Goal: Obtain resource: Download file/media

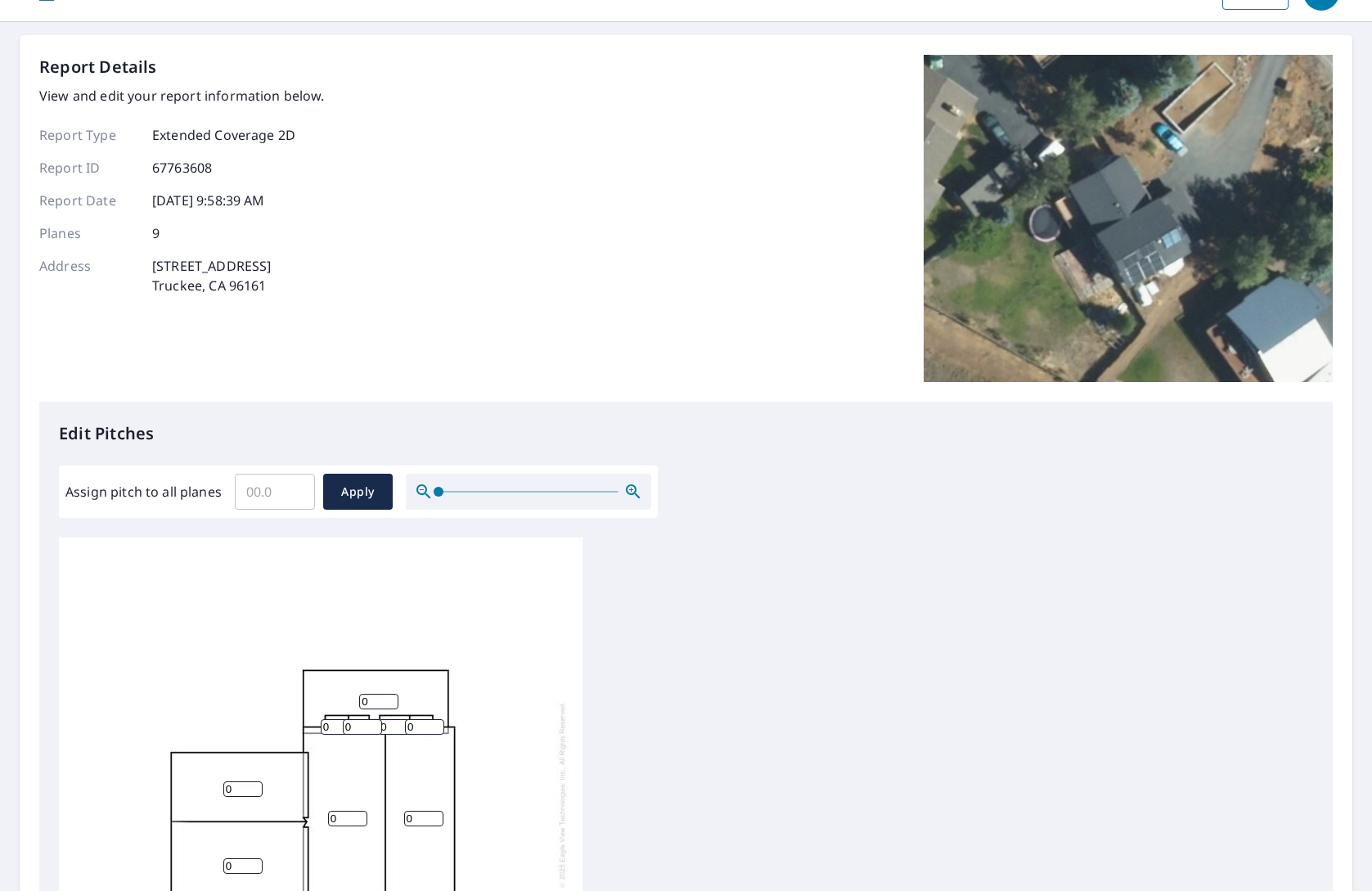
scroll to position [39, 0]
drag, startPoint x: 441, startPoint y: 496, endPoint x: 376, endPoint y: 505, distance: 65.6
click at [376, 505] on div "Assign pitch to all planes ​ Apply" at bounding box center [358, 491] width 586 height 36
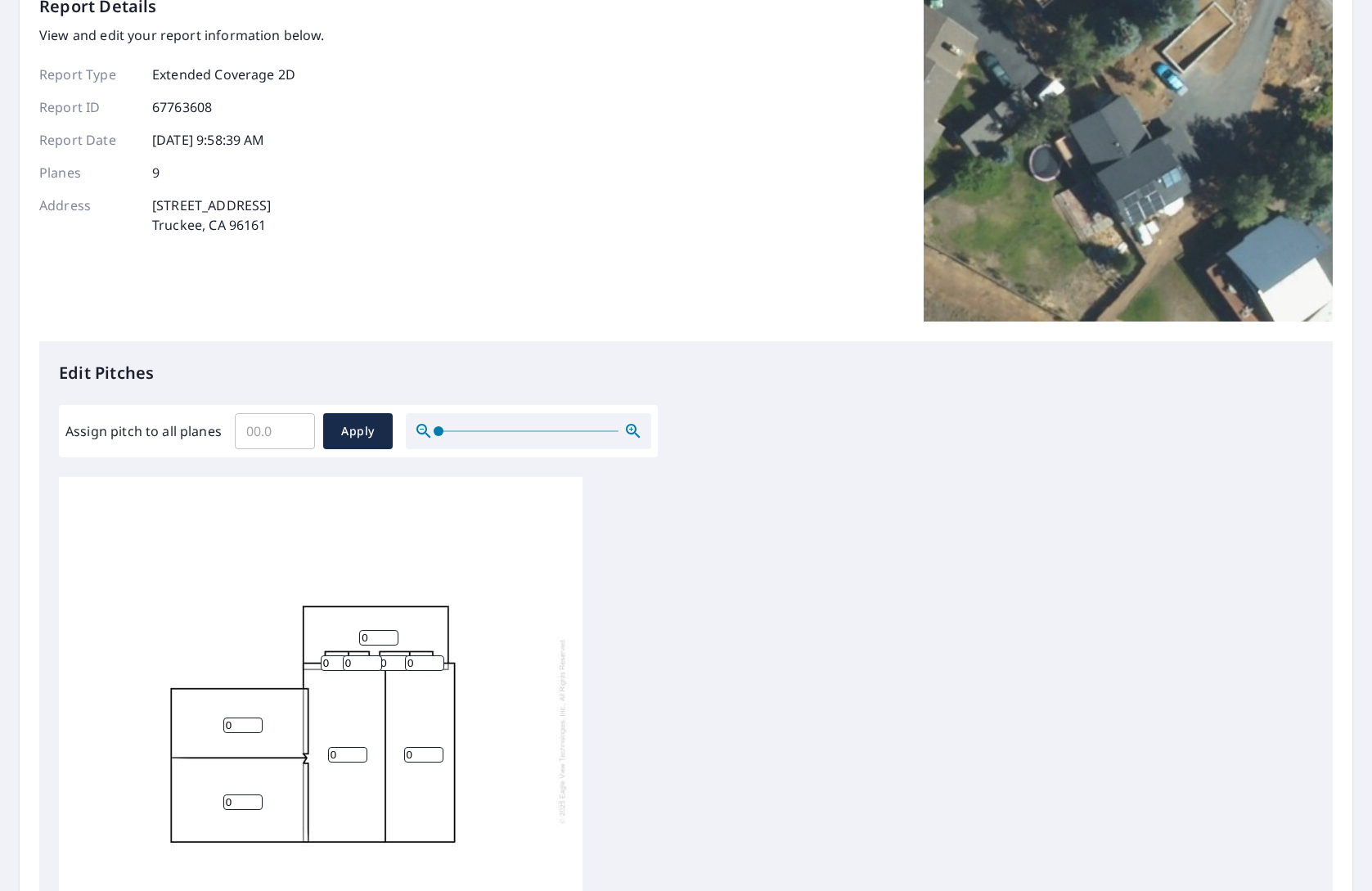
scroll to position [100, 0]
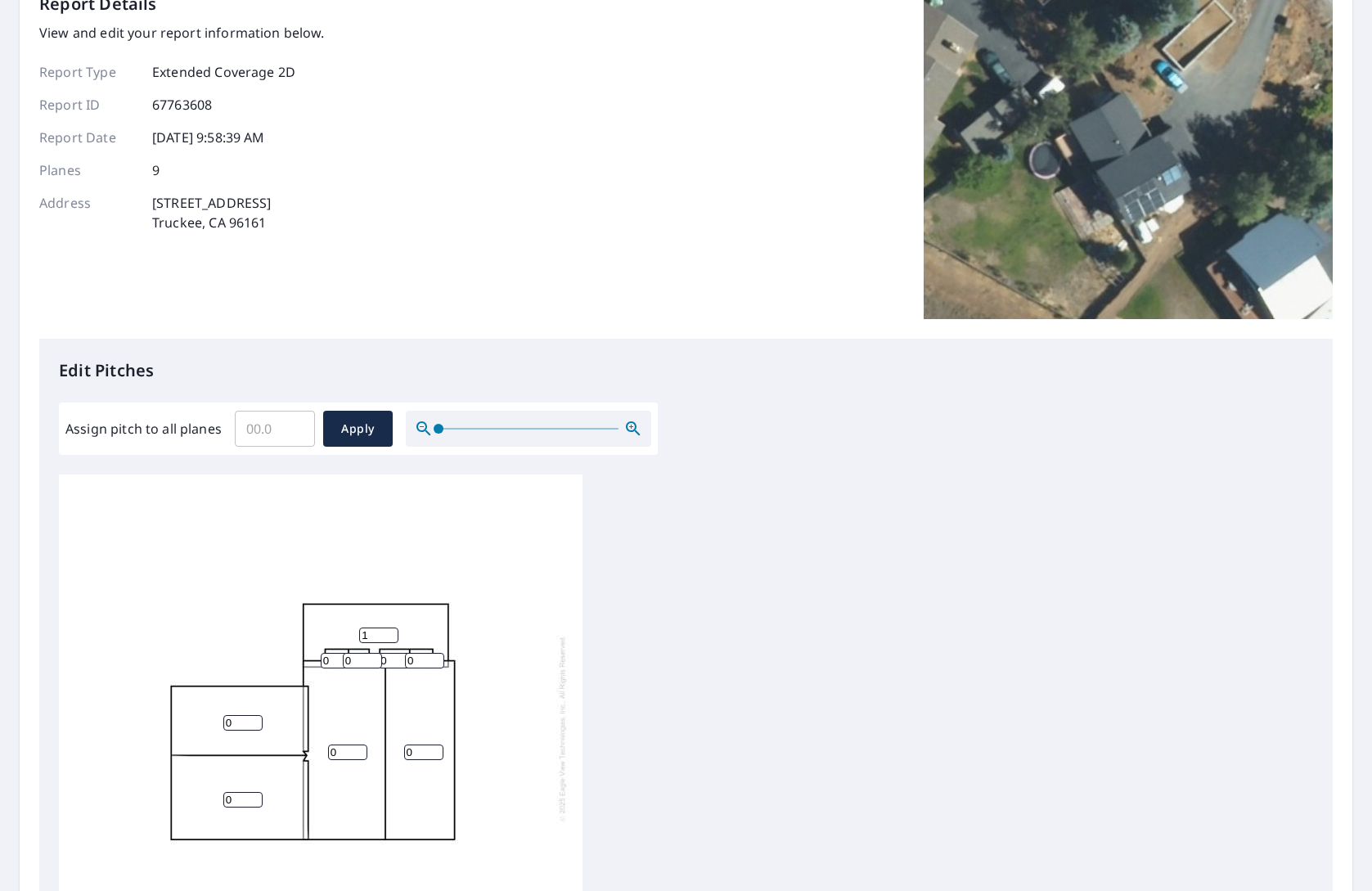
click at [389, 633] on input "1" at bounding box center [378, 635] width 40 height 15
click at [389, 633] on input "2" at bounding box center [378, 635] width 40 height 15
click at [389, 633] on input "3" at bounding box center [378, 635] width 40 height 15
click at [437, 590] on div "0 0 0 0 3 0 0 0 0" at bounding box center [320, 728] width 523 height 514
click at [390, 631] on input "4" at bounding box center [378, 635] width 40 height 15
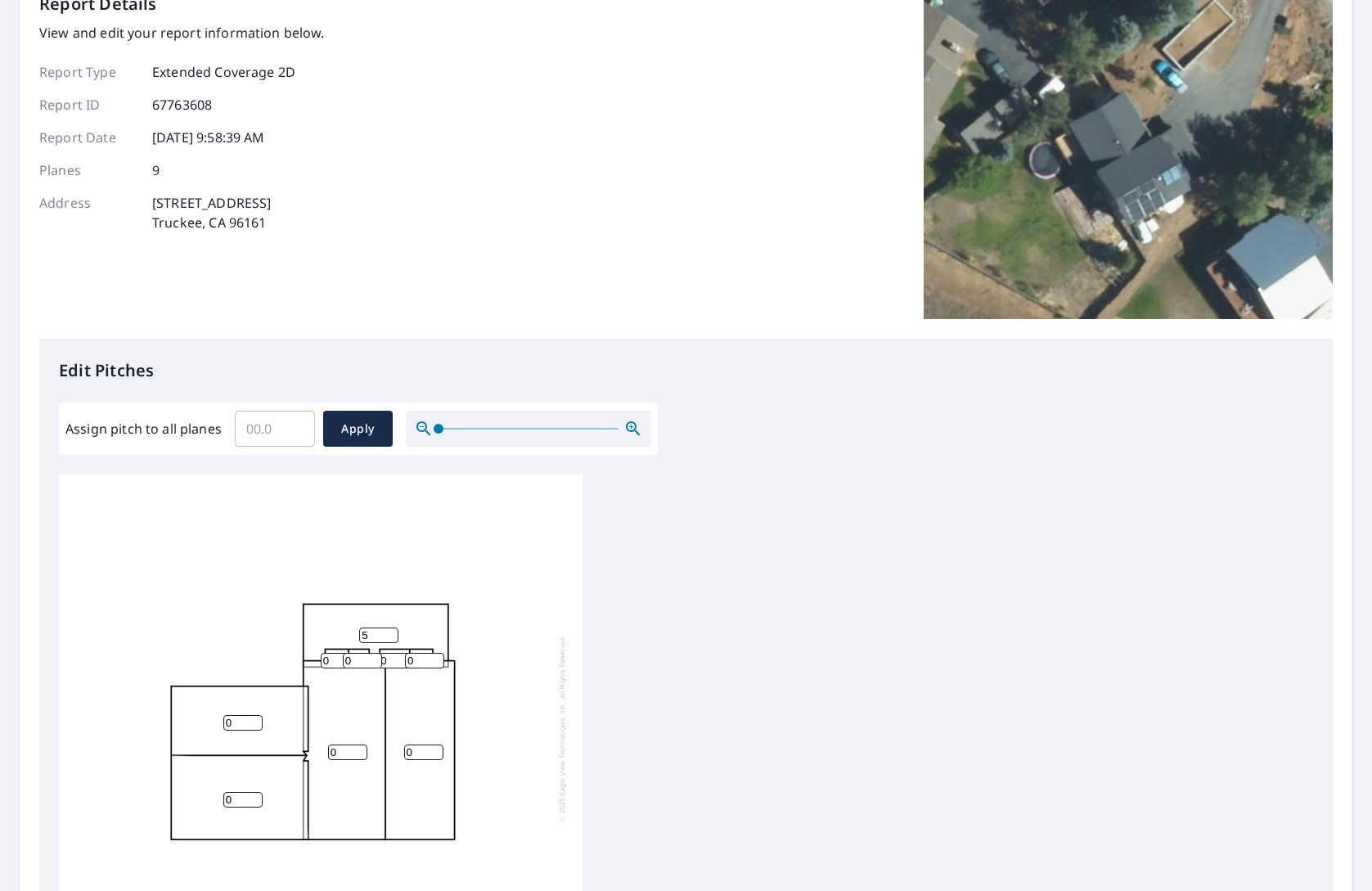
click at [391, 631] on input "5" at bounding box center [378, 635] width 40 height 15
click at [392, 638] on input "4" at bounding box center [378, 635] width 40 height 15
type input "3"
click at [392, 638] on input "3" at bounding box center [378, 635] width 40 height 15
click at [373, 663] on input "0" at bounding box center [362, 661] width 40 height 15
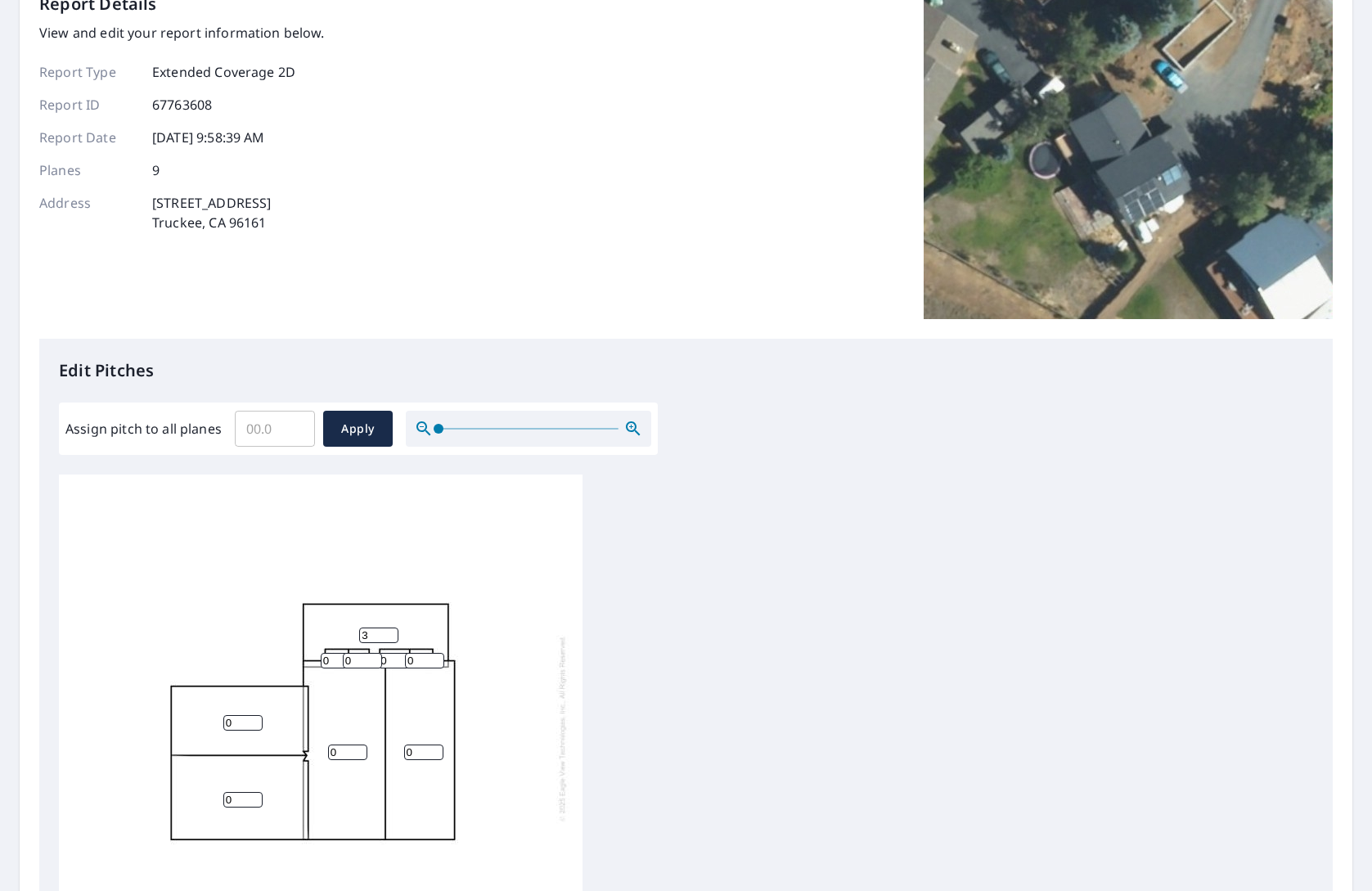
click at [373, 663] on input "0" at bounding box center [362, 661] width 40 height 15
click at [375, 658] on input "1" at bounding box center [362, 661] width 40 height 15
click at [375, 658] on input "2" at bounding box center [362, 661] width 40 height 15
type input "3"
click at [375, 658] on input "3" at bounding box center [362, 661] width 40 height 15
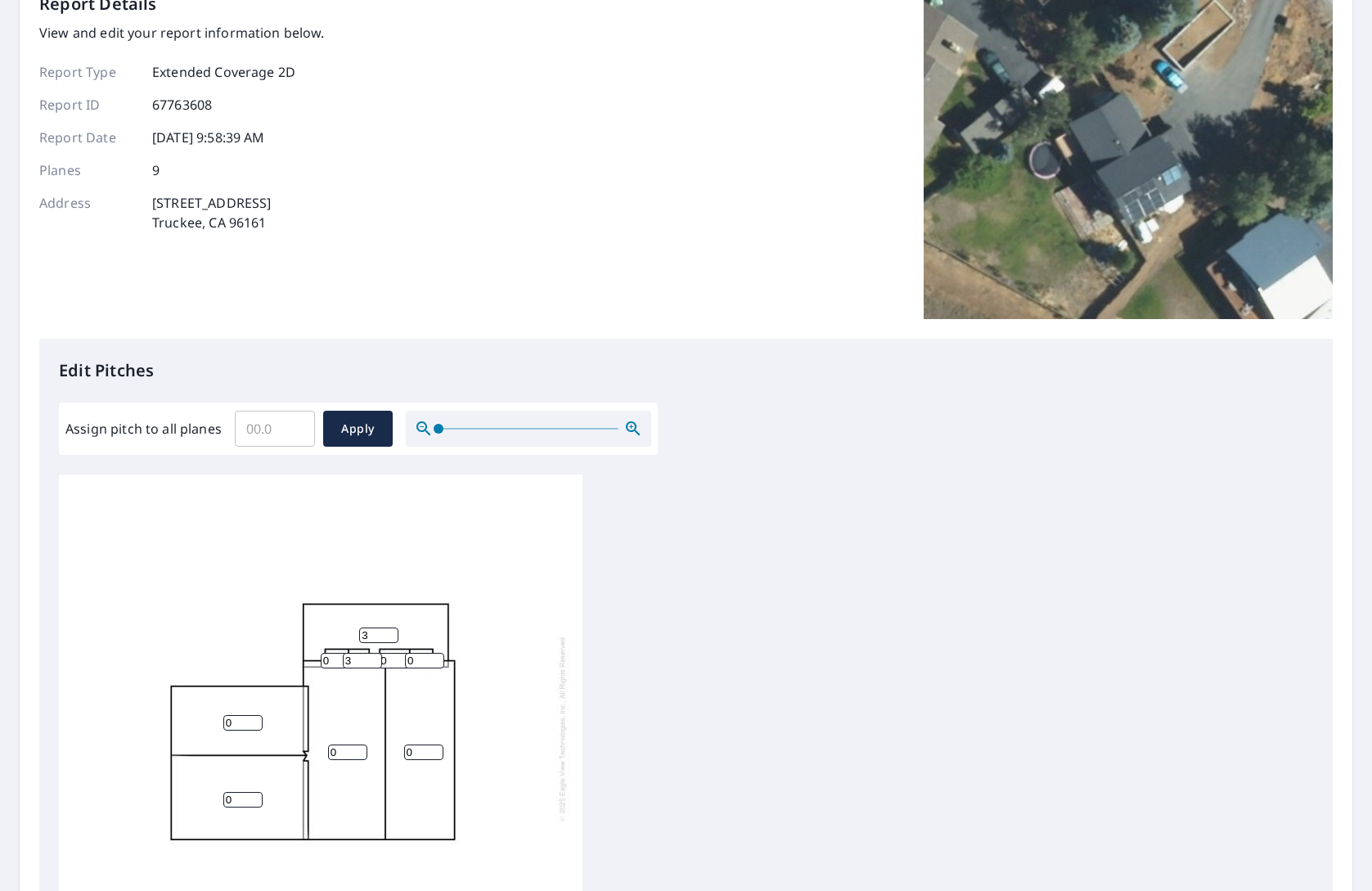
click at [399, 663] on input "0" at bounding box center [397, 661] width 40 height 15
type input "3"
click at [421, 659] on input "0" at bounding box center [424, 661] width 40 height 15
type input "3"
click at [340, 659] on input "0" at bounding box center [340, 661] width 40 height 15
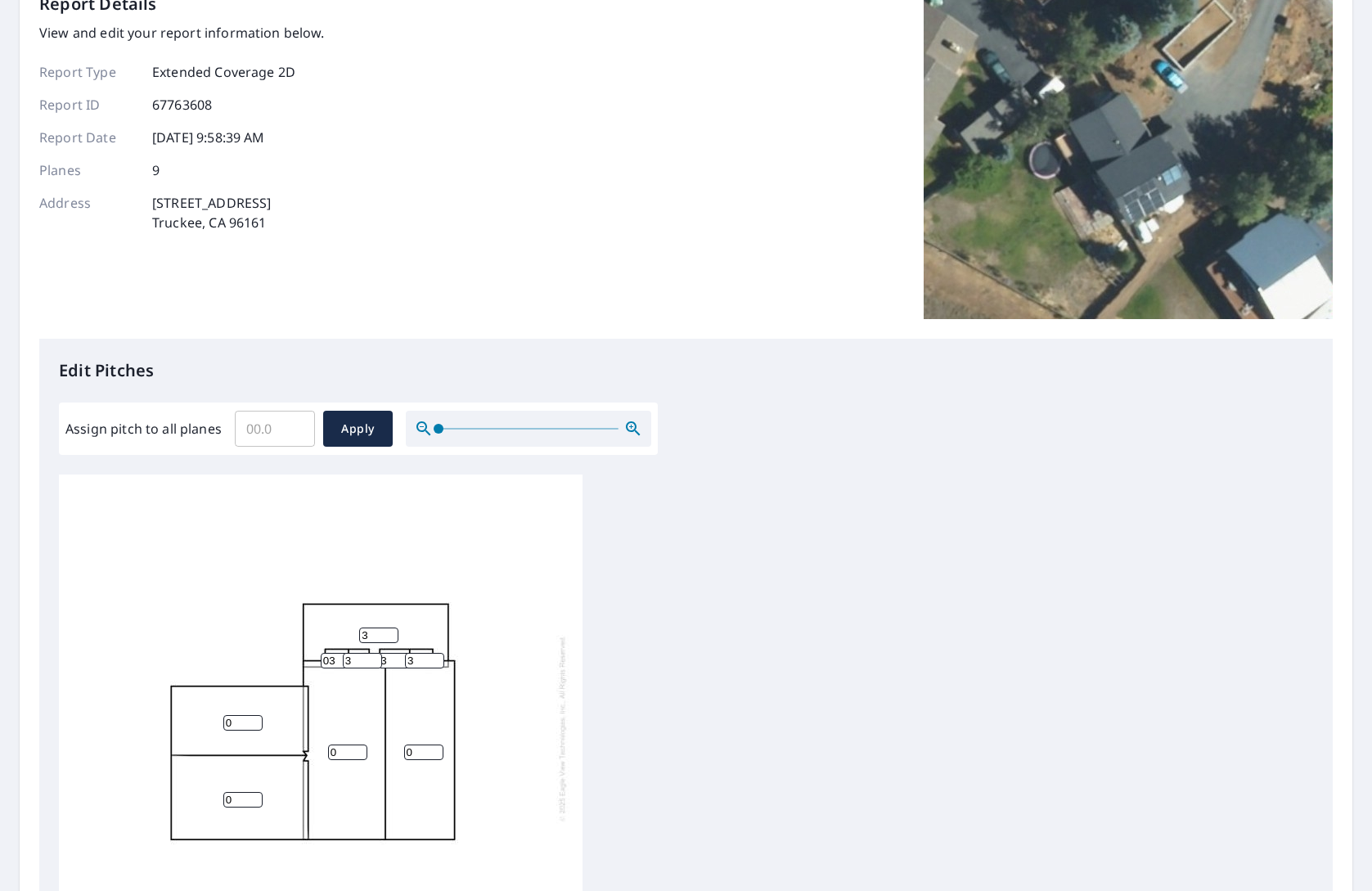
type input "0"
type input "3"
click at [244, 719] on input "0" at bounding box center [243, 722] width 40 height 15
type input "5"
click at [240, 793] on input "0" at bounding box center [243, 800] width 40 height 15
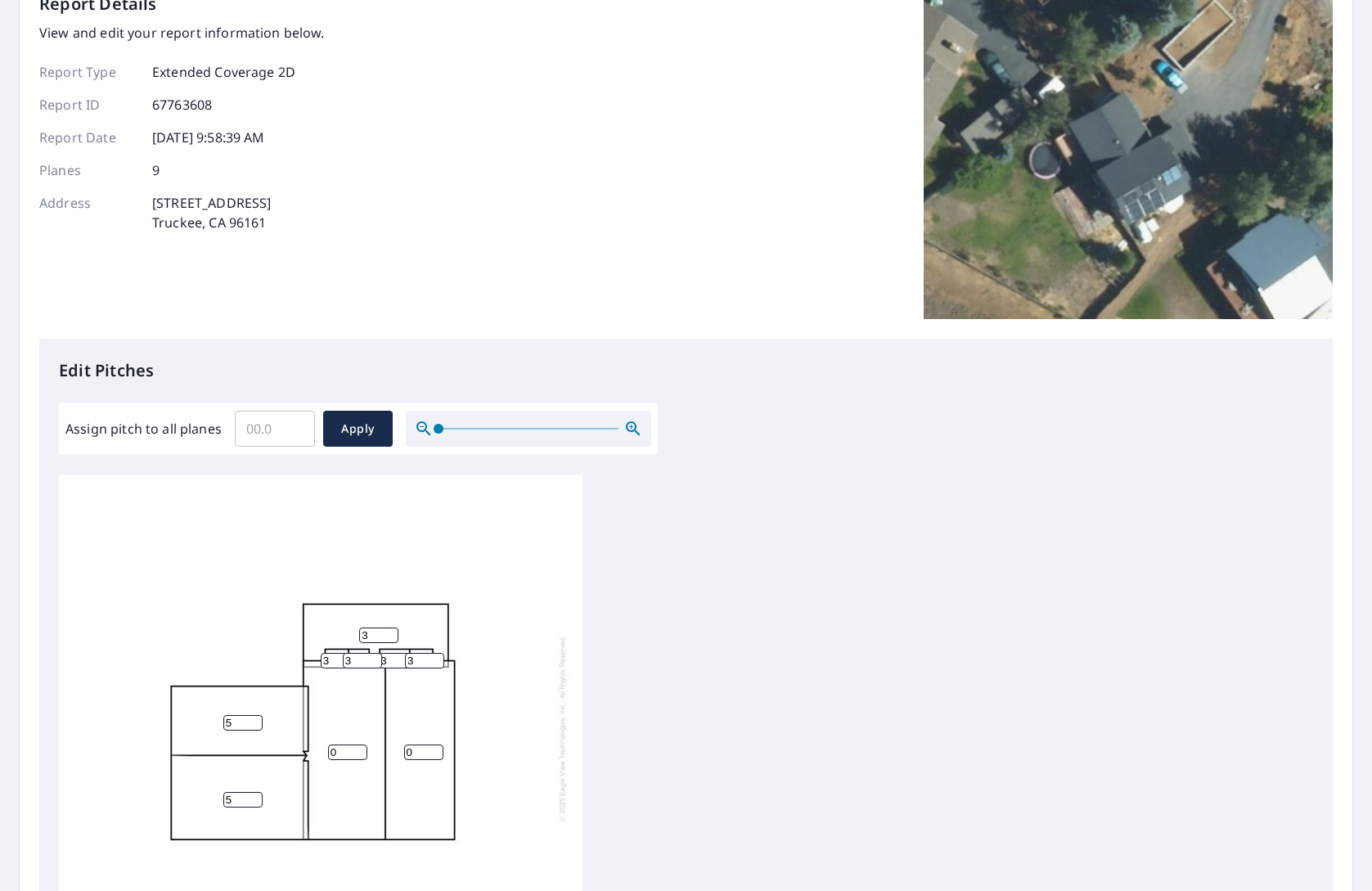
type input "5"
click at [348, 759] on input "0" at bounding box center [347, 752] width 40 height 15
drag, startPoint x: 347, startPoint y: 751, endPoint x: 328, endPoint y: 753, distance: 19.1
click at [328, 753] on input "0" at bounding box center [347, 752] width 40 height 15
type input "3"
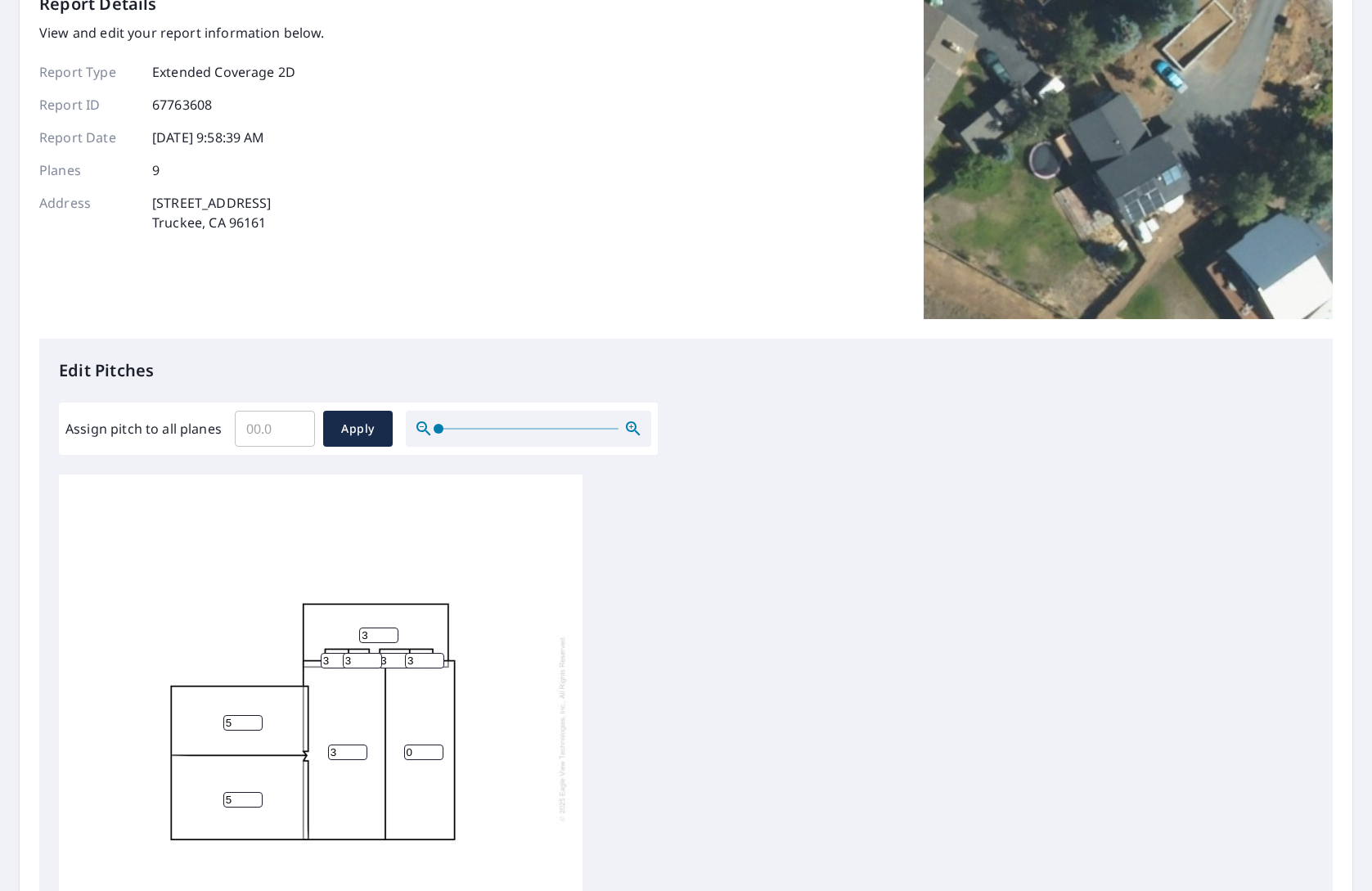
drag, startPoint x: 422, startPoint y: 751, endPoint x: 411, endPoint y: 751, distance: 11.0
click at [411, 751] on input "0" at bounding box center [423, 752] width 40 height 15
click at [407, 751] on input "03" at bounding box center [423, 752] width 40 height 15
drag, startPoint x: 424, startPoint y: 752, endPoint x: 394, endPoint y: 752, distance: 30.0
click at [394, 752] on div "3 03 5 5 3 3 3 3 3" at bounding box center [320, 728] width 523 height 514
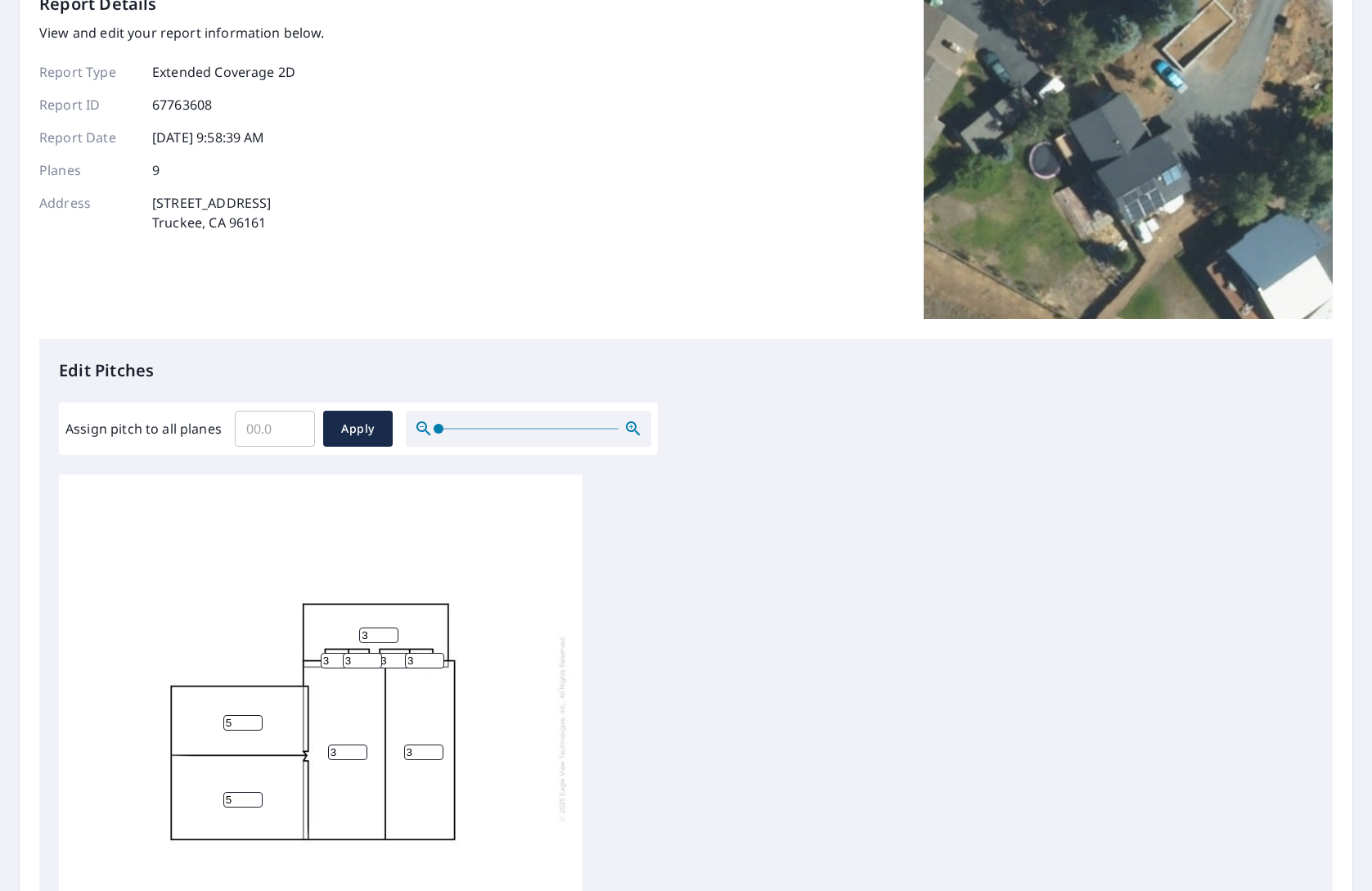
type input "3"
click at [488, 715] on div "3 3 5 5 3 3 3 3 3" at bounding box center [320, 728] width 523 height 514
click at [348, 431] on span "Apply" at bounding box center [357, 429] width 43 height 20
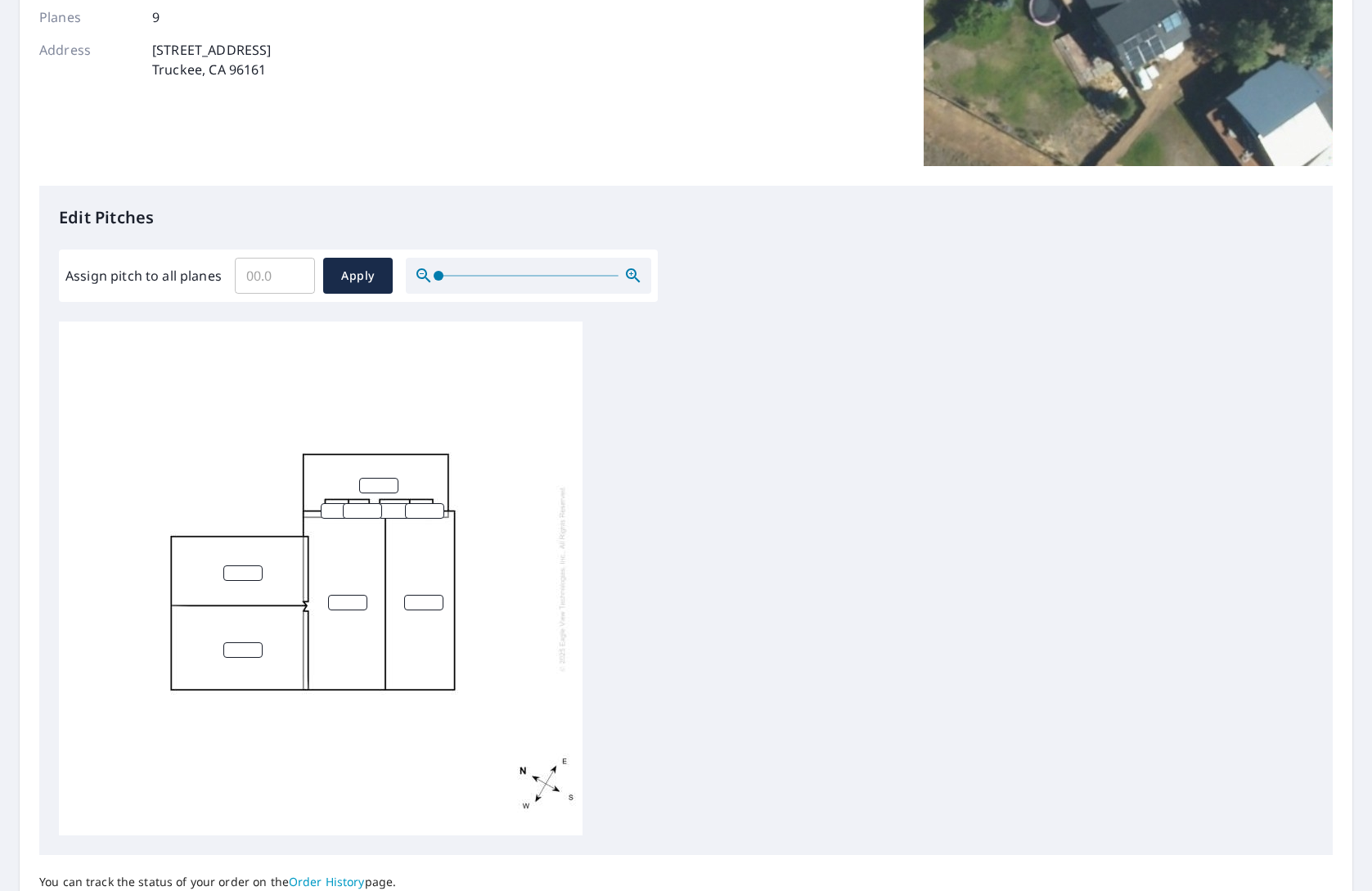
scroll to position [0, 0]
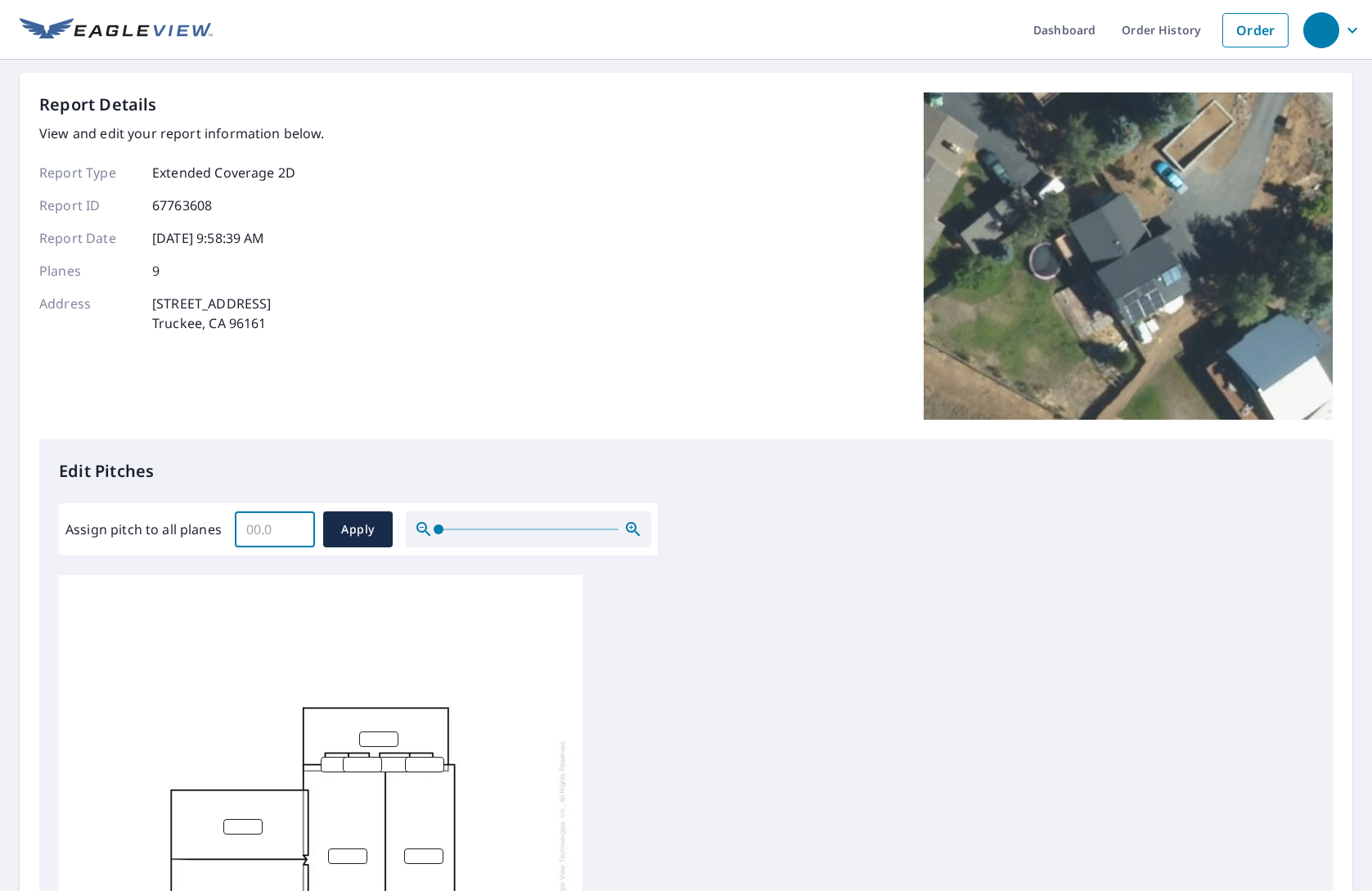
click at [276, 539] on input "Assign pitch to all planes" at bounding box center [275, 529] width 80 height 46
drag, startPoint x: 287, startPoint y: 531, endPoint x: 244, endPoint y: 532, distance: 43.0
click at [244, 532] on input "Assign pitch to all planes" at bounding box center [275, 529] width 80 height 46
click at [1182, 32] on link "Order History" at bounding box center [1160, 30] width 105 height 60
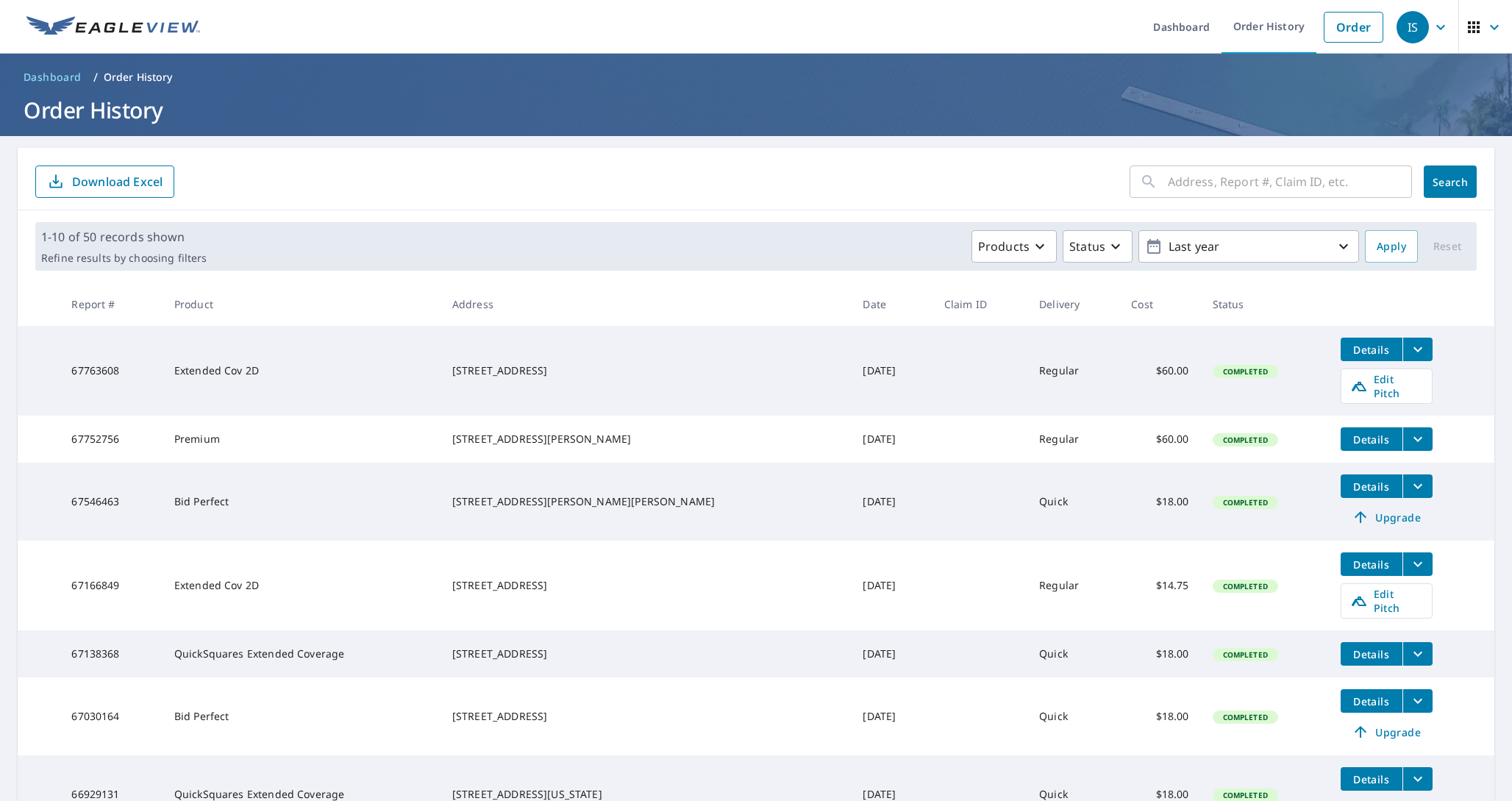
click at [1409, 348] on icon "filesDropdownBtn-67763608" at bounding box center [1417, 349] width 17 height 17
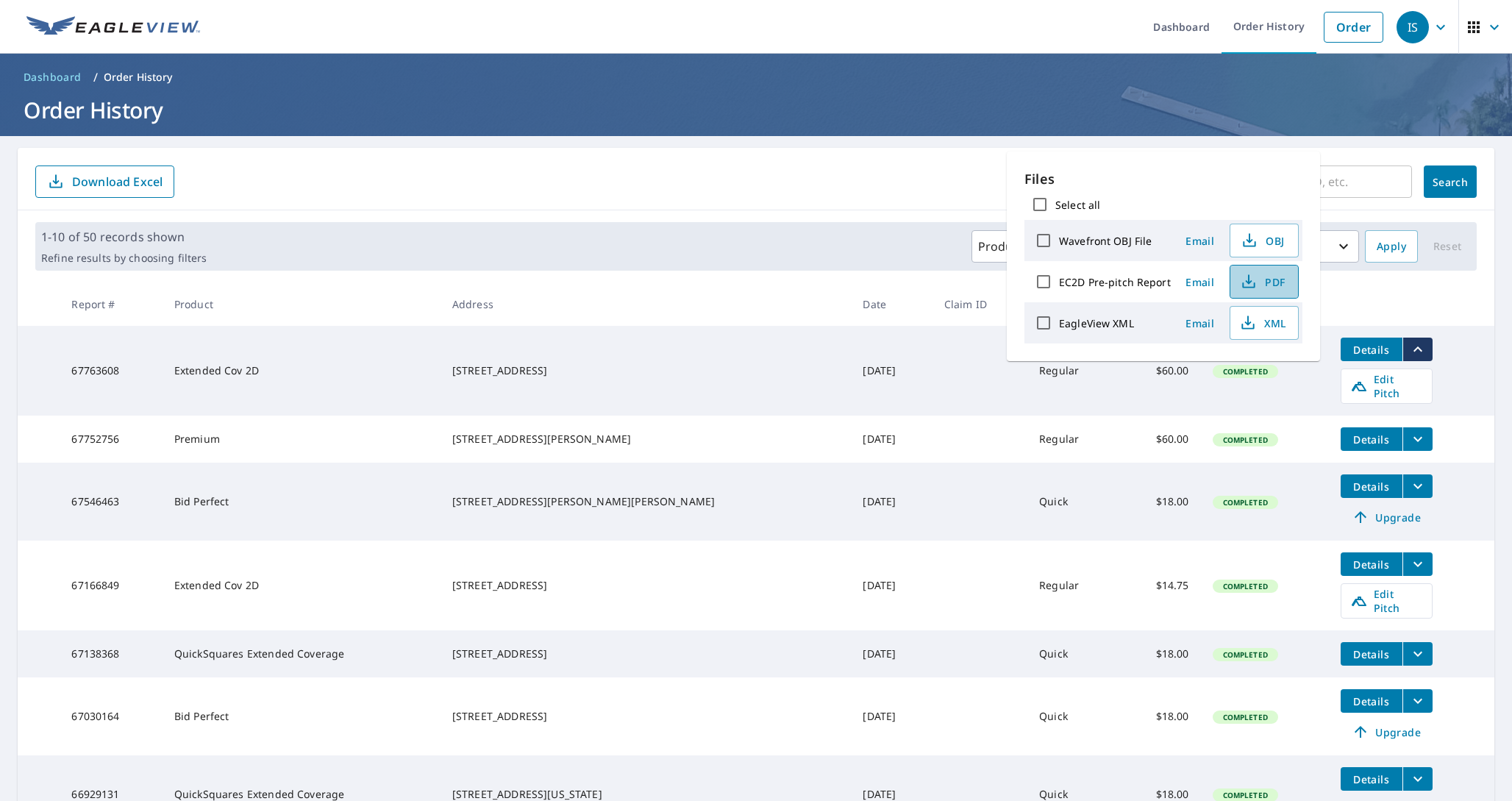
click at [1258, 285] on span "PDF" at bounding box center [1262, 281] width 47 height 17
click at [834, 214] on div "1-10 of 50 records shown Refine results by choosing filters Products Status Las…" at bounding box center [755, 246] width 1476 height 72
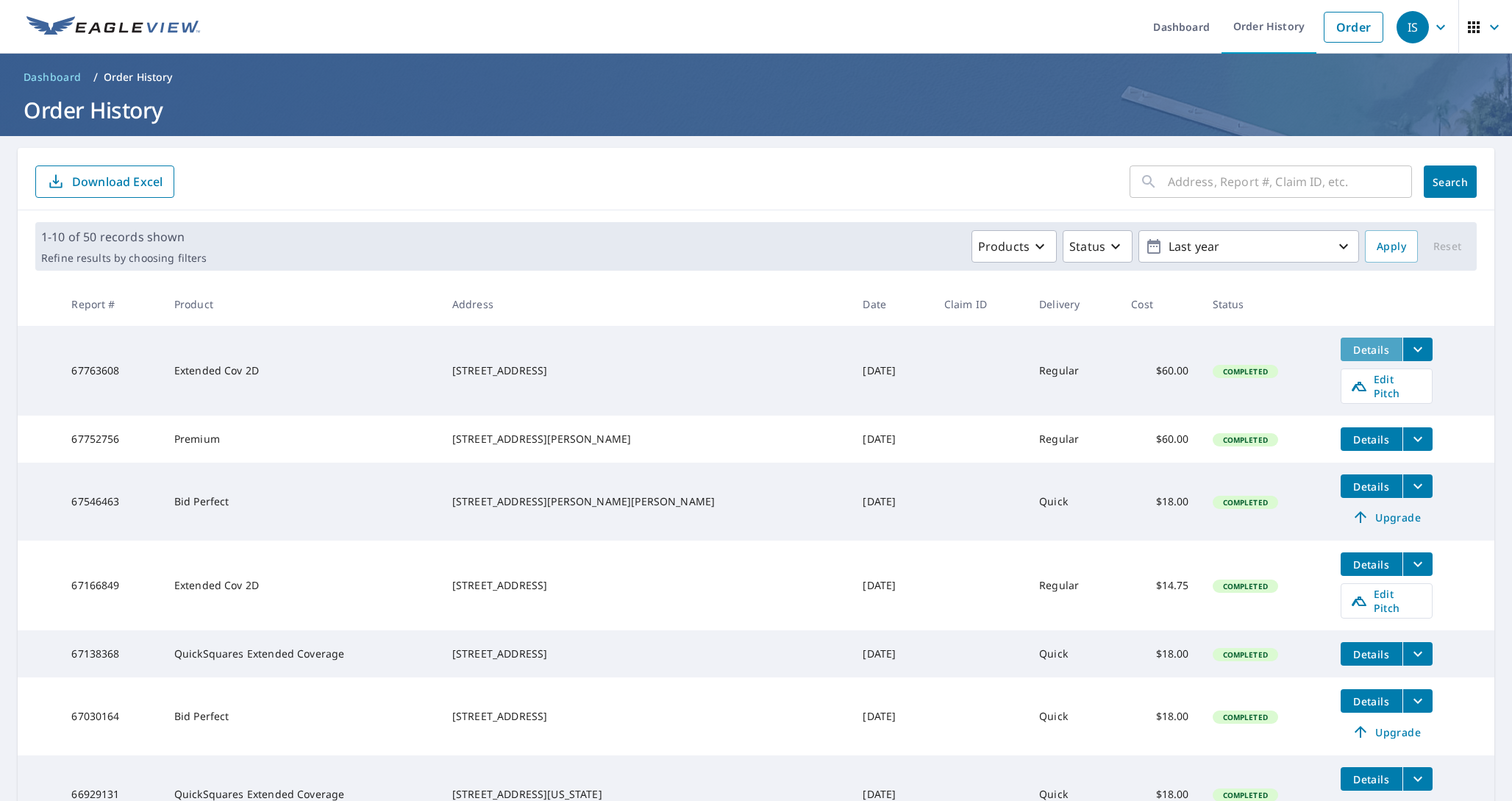
click at [1353, 346] on span "Details" at bounding box center [1371, 349] width 44 height 14
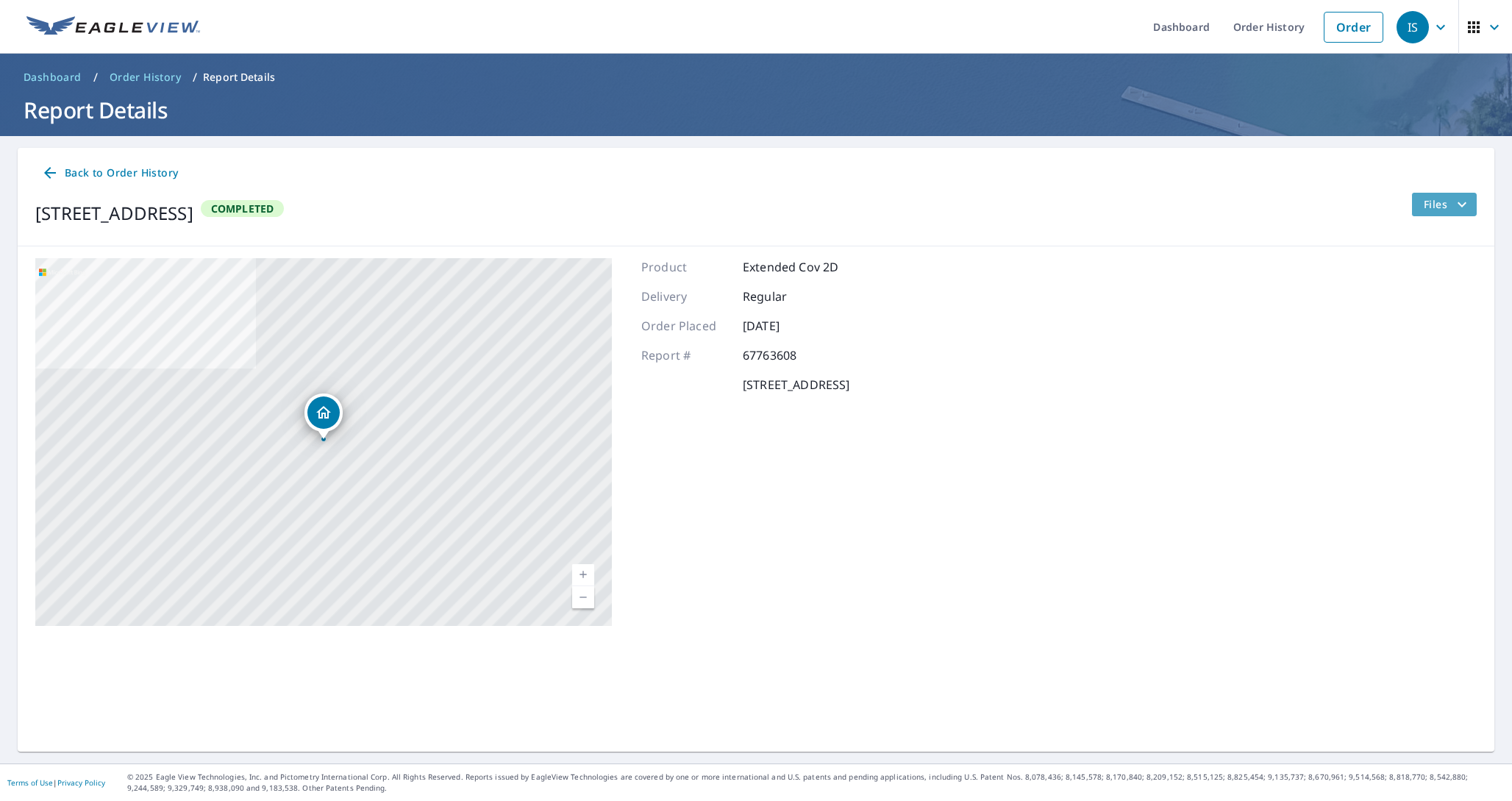
click at [1444, 202] on span "Files" at bounding box center [1447, 204] width 47 height 17
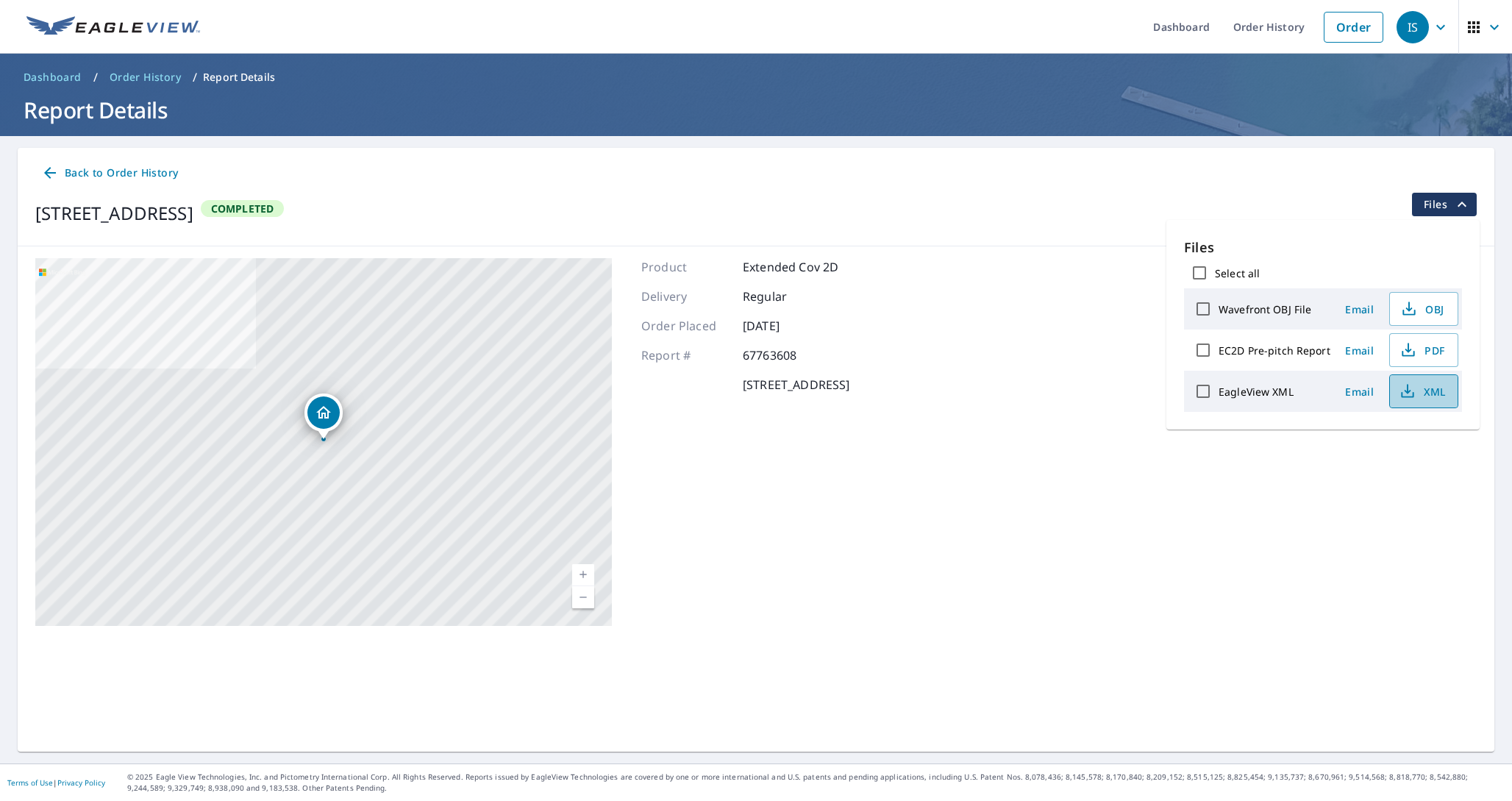
click at [1417, 395] on span "XML" at bounding box center [1422, 391] width 47 height 17
click at [1425, 302] on span "OBJ" at bounding box center [1422, 308] width 47 height 17
click at [786, 299] on p "Regular" at bounding box center [786, 296] width 88 height 17
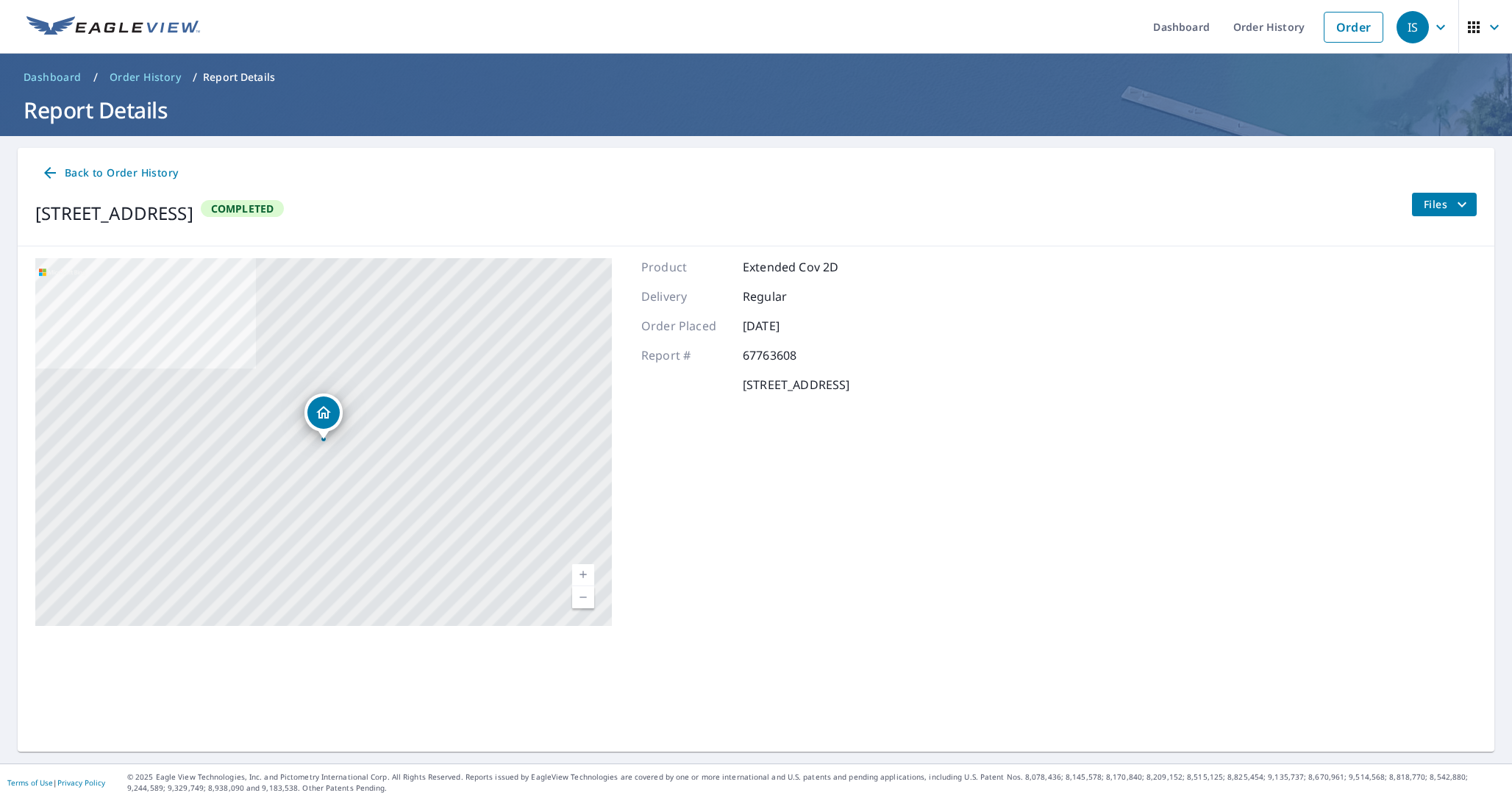
click at [107, 156] on div "Back to Order History 15965 Wellington Way Truckee, CA 96161 Completed Files" at bounding box center [755, 197] width 1476 height 99
click at [104, 179] on span "Back to Order History" at bounding box center [109, 173] width 137 height 18
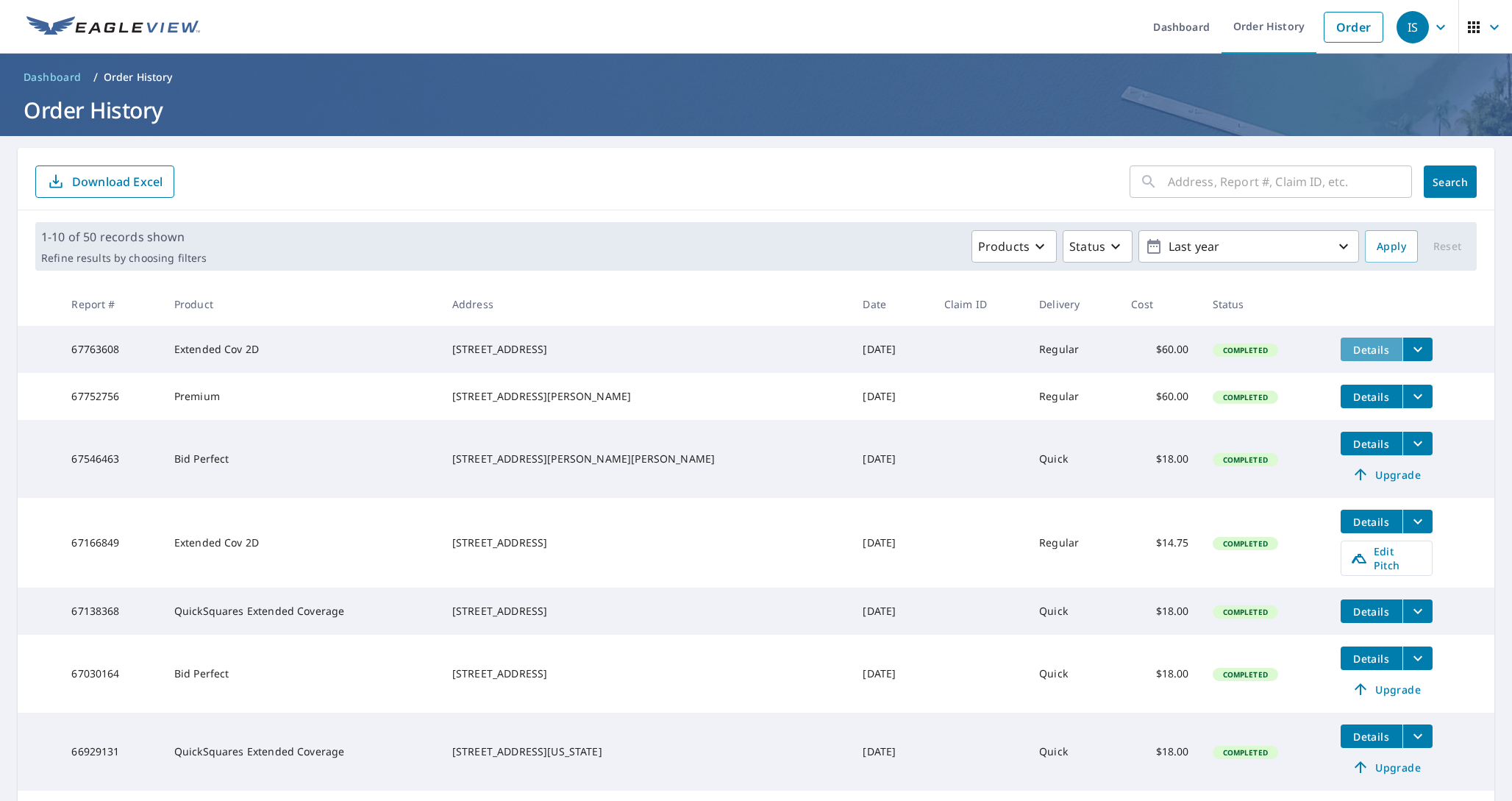
click at [1349, 344] on span "Details" at bounding box center [1371, 349] width 44 height 14
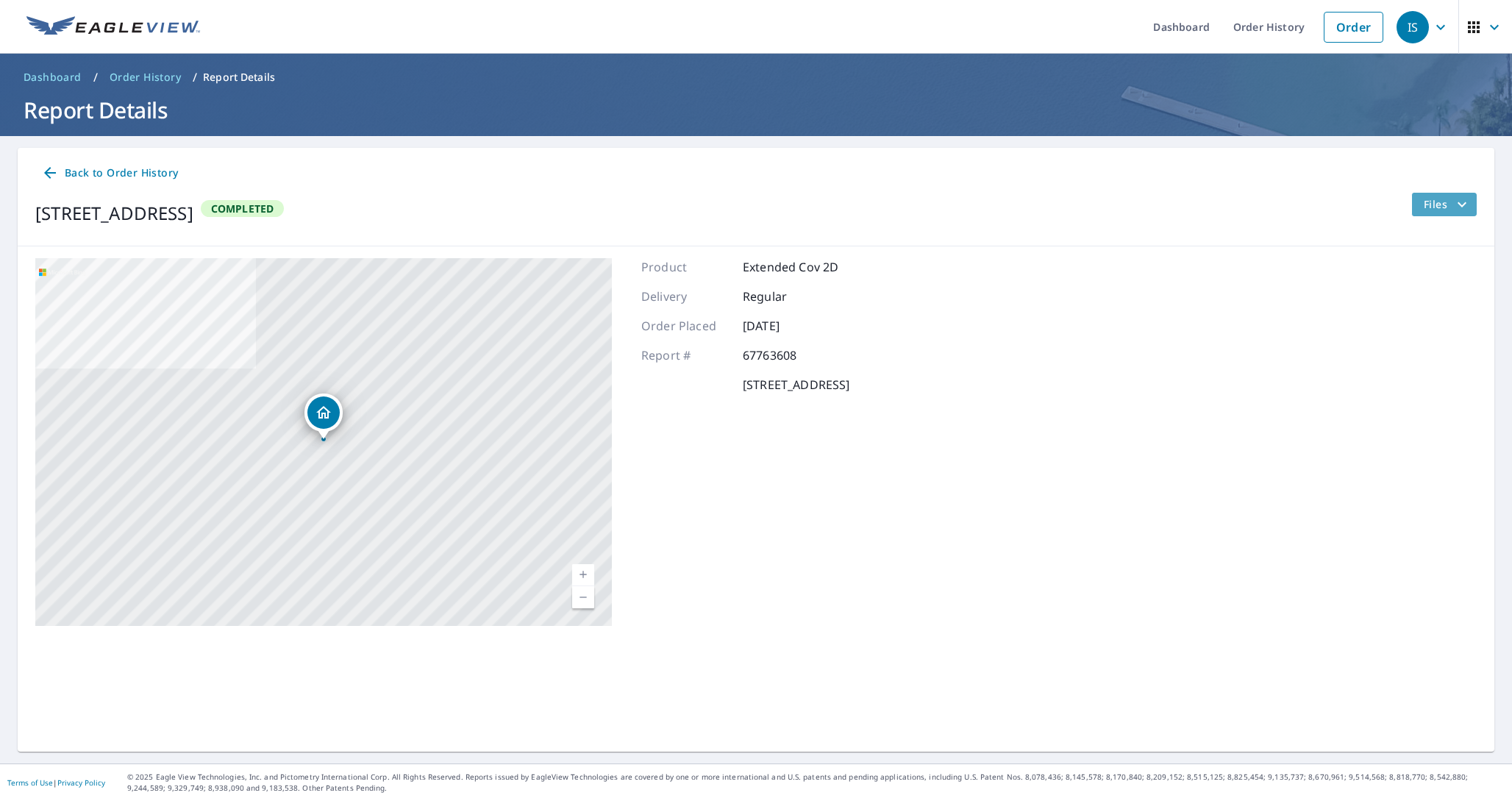
click at [1454, 200] on icon "filesDropdownBtn-67763608" at bounding box center [1461, 204] width 17 height 17
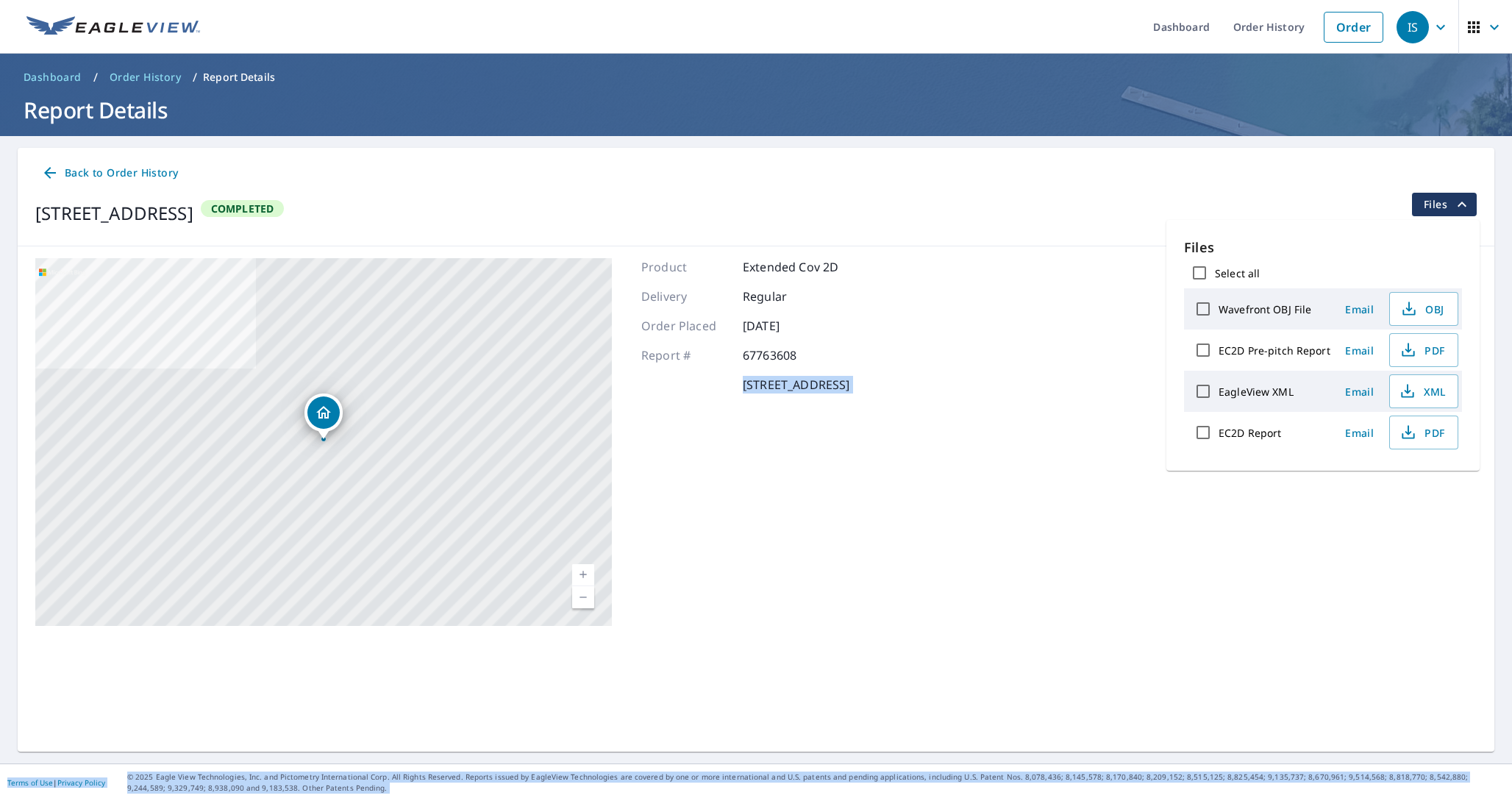
drag, startPoint x: 1120, startPoint y: 364, endPoint x: 1432, endPoint y: 223, distance: 342.4
click at [1432, 223] on body "IS IS Dashboard Order History Order IS Dashboard / Order History / Report Detai…" at bounding box center [756, 400] width 1512 height 801
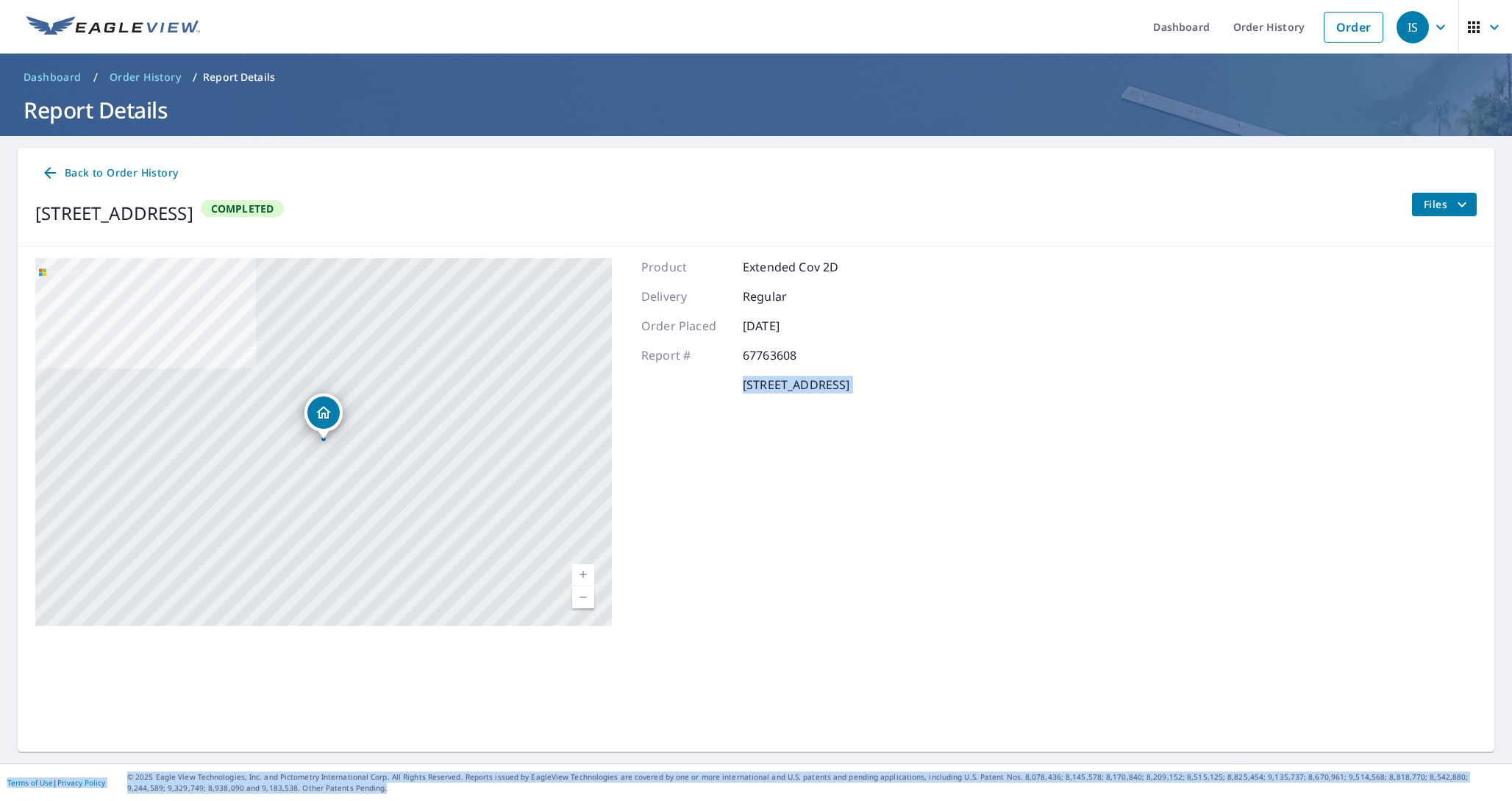
click at [1432, 214] on button "Files" at bounding box center [1444, 204] width 65 height 23
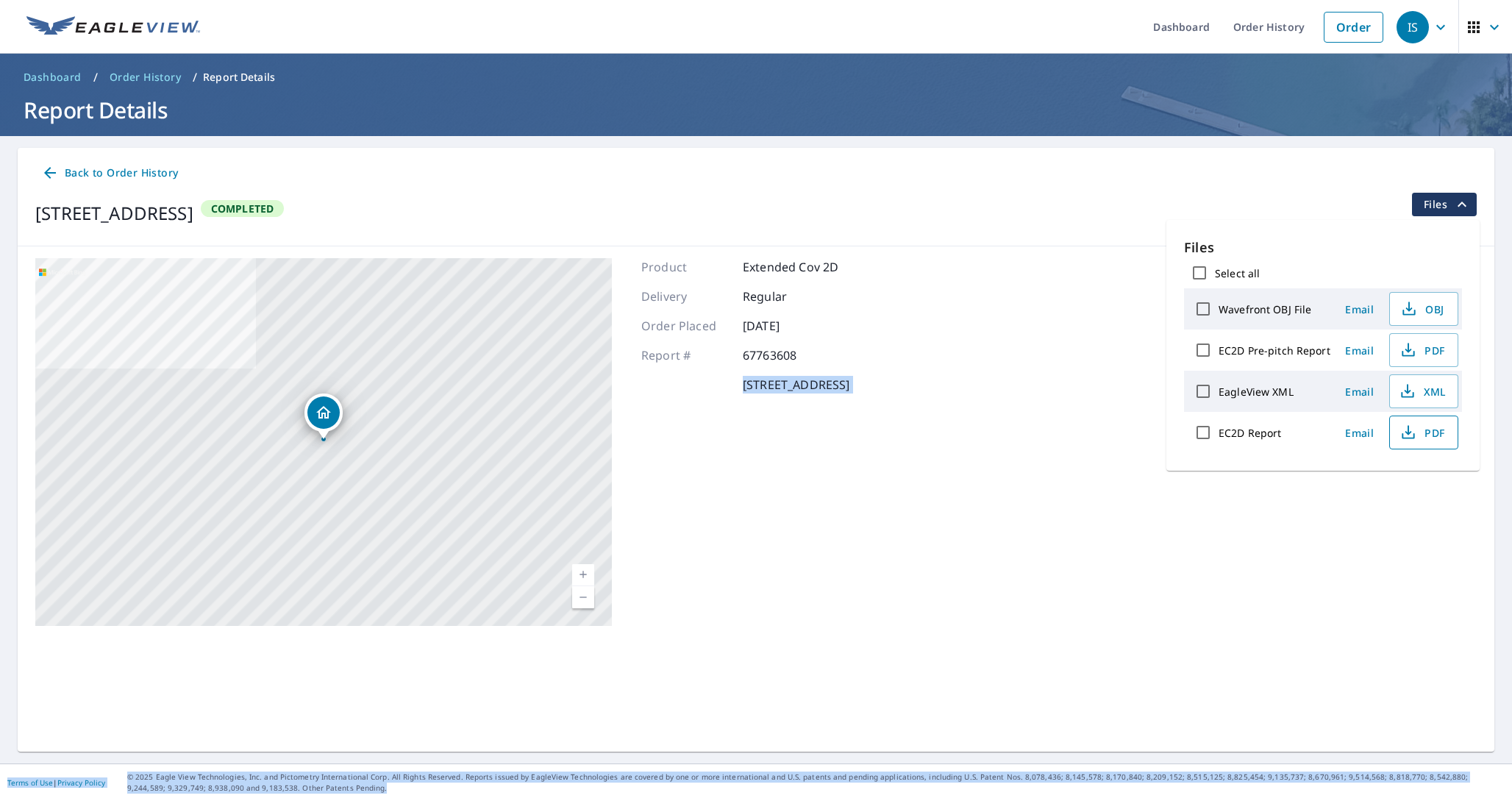
click at [1419, 432] on span "PDF" at bounding box center [1422, 432] width 47 height 17
click at [1097, 458] on div "15965 Wellington Way Truckee, CA 96161 Aerial Road A standard road map Aerial A…" at bounding box center [755, 442] width 1476 height 391
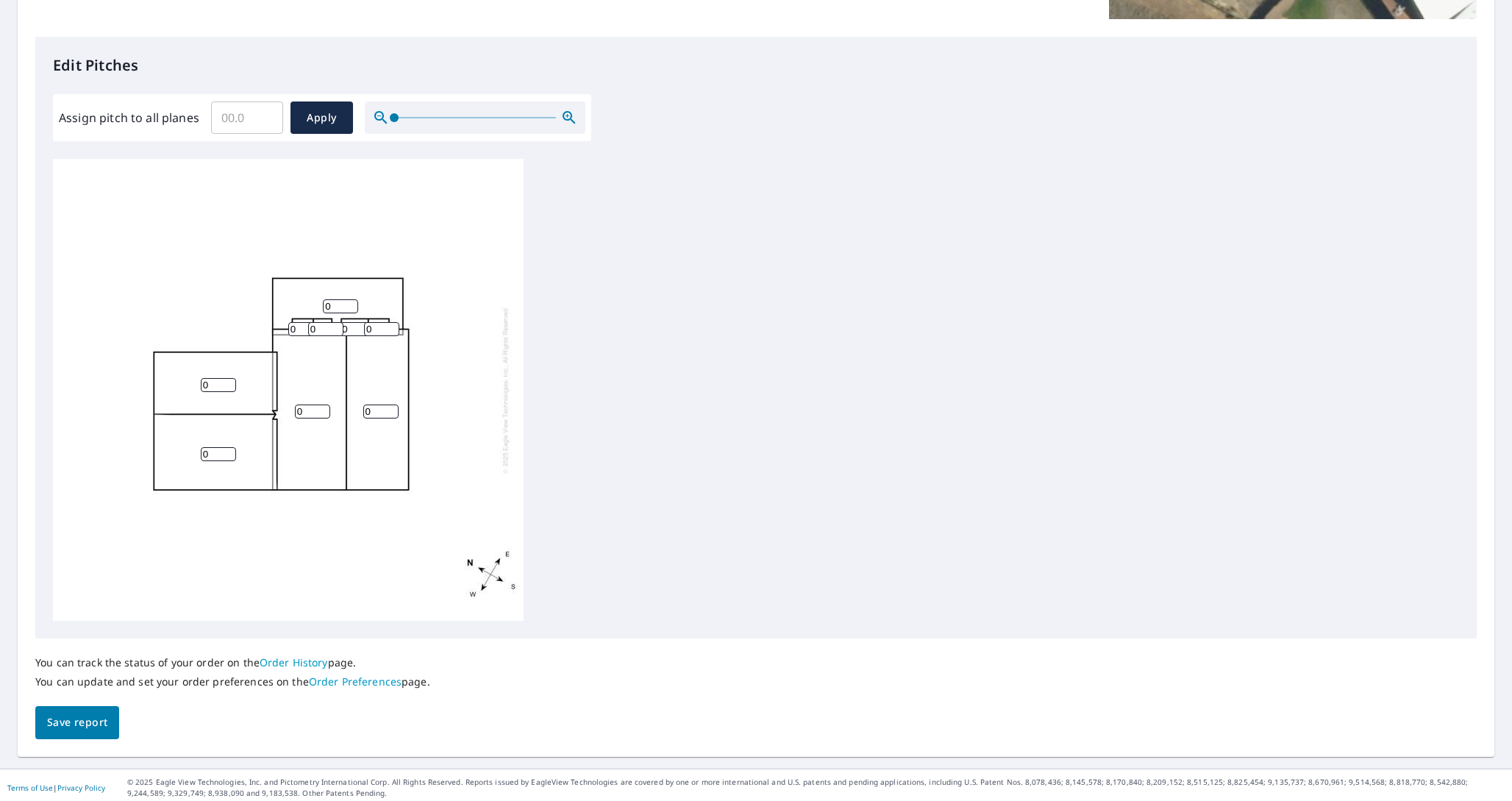
scroll to position [362, 0]
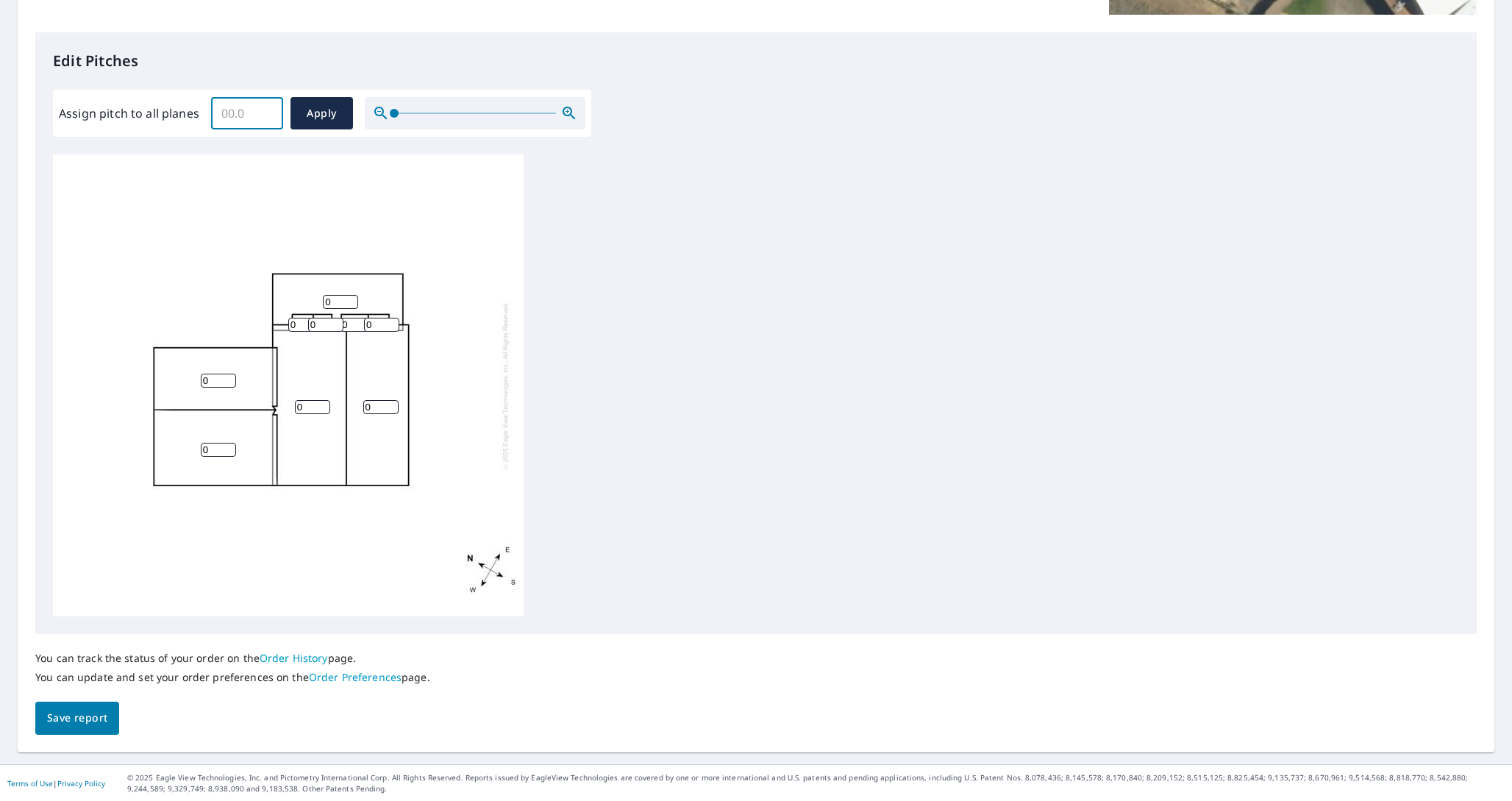
drag, startPoint x: 255, startPoint y: 111, endPoint x: 172, endPoint y: 112, distance: 83.0
click at [171, 112] on div "Assign pitch to all planes ​ Apply" at bounding box center [322, 113] width 526 height 33
click at [248, 169] on div "0 0 0 0 0 0 0 0 0" at bounding box center [288, 386] width 470 height 462
click at [247, 111] on input "3" at bounding box center [247, 113] width 72 height 41
type input "3"
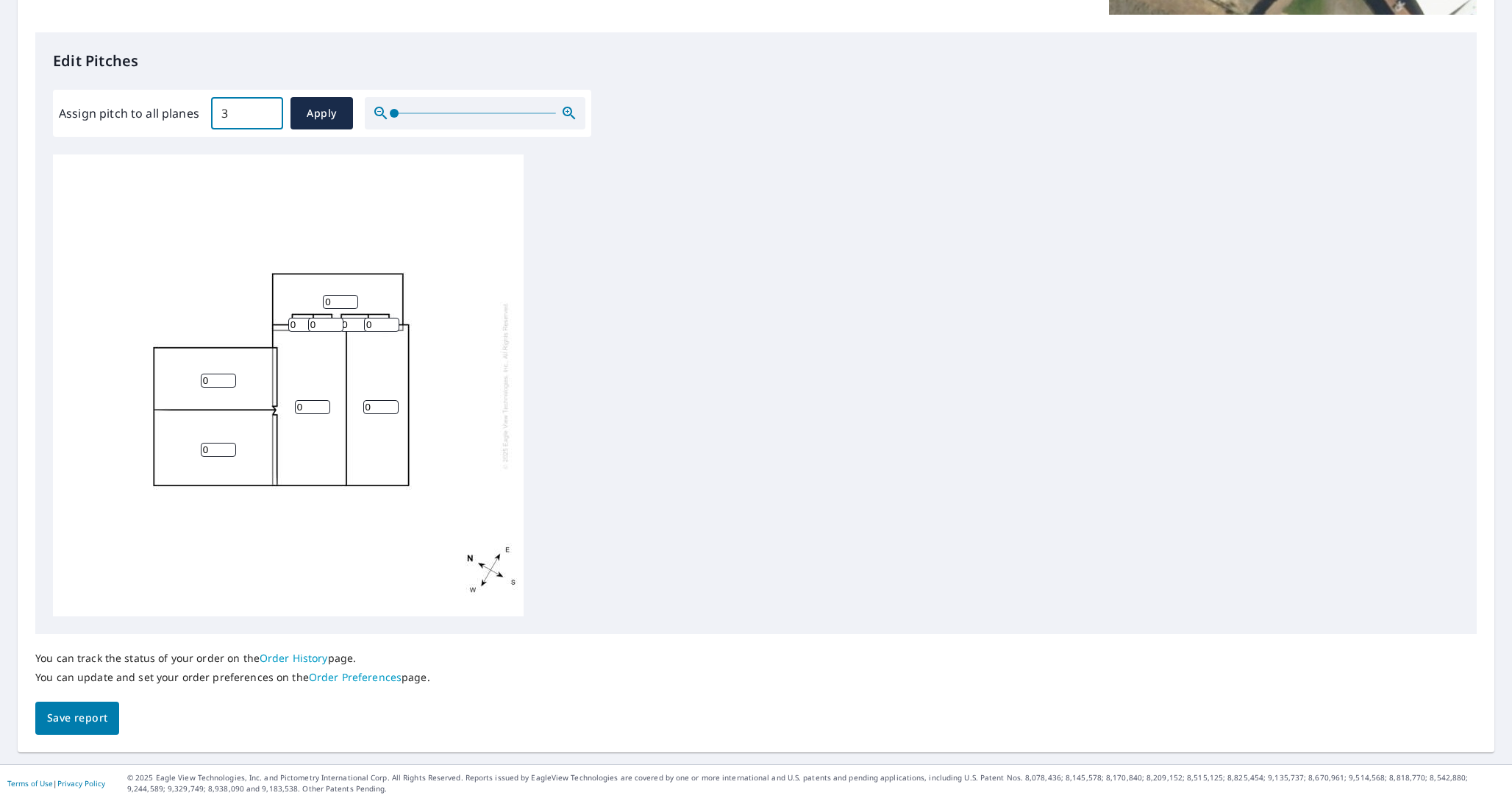
click at [292, 183] on div "0 0 0 0 0 0 0 0 0" at bounding box center [288, 386] width 470 height 462
click at [314, 113] on span "Apply" at bounding box center [321, 114] width 39 height 18
type input "3"
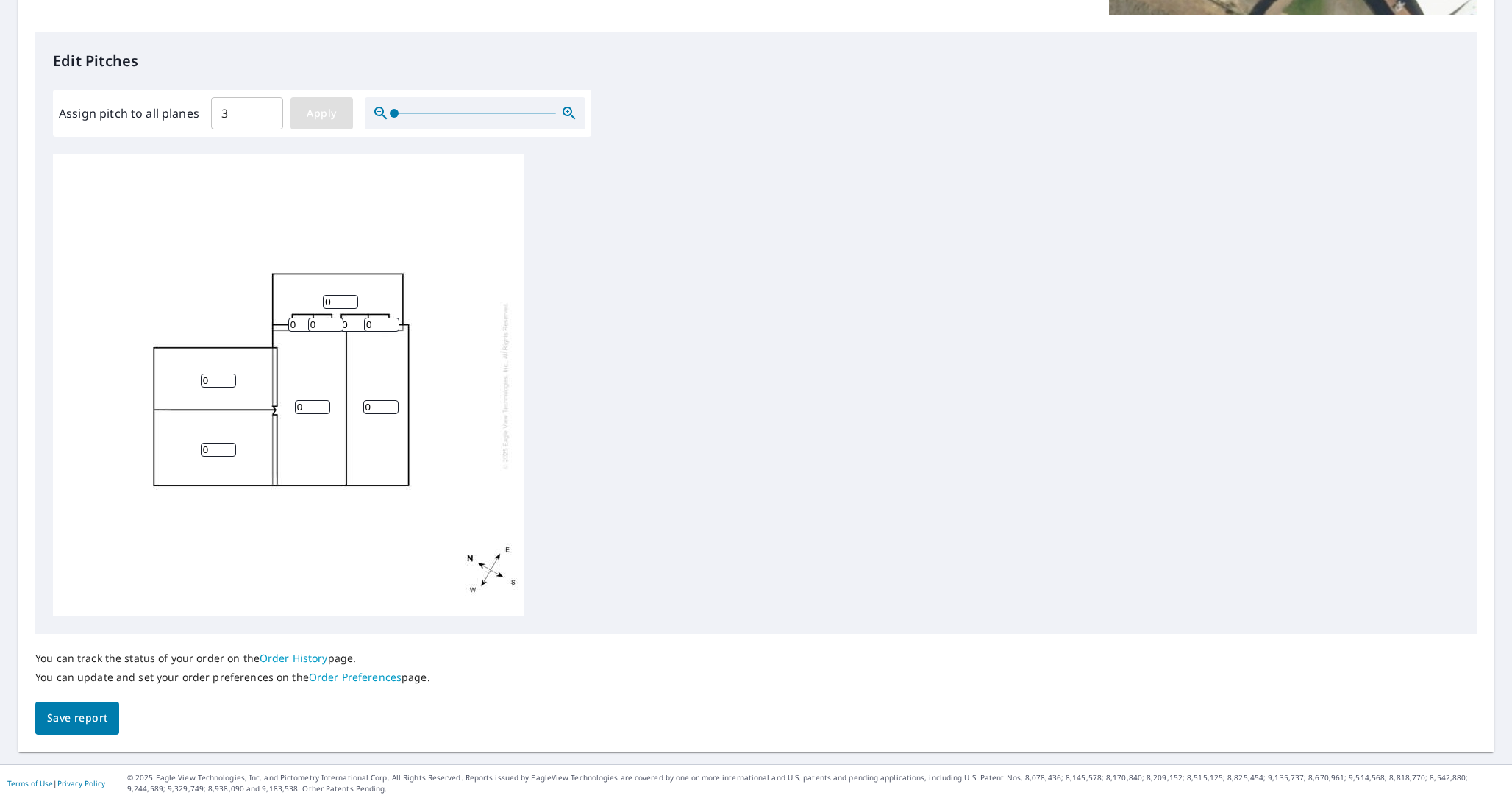
type input "3"
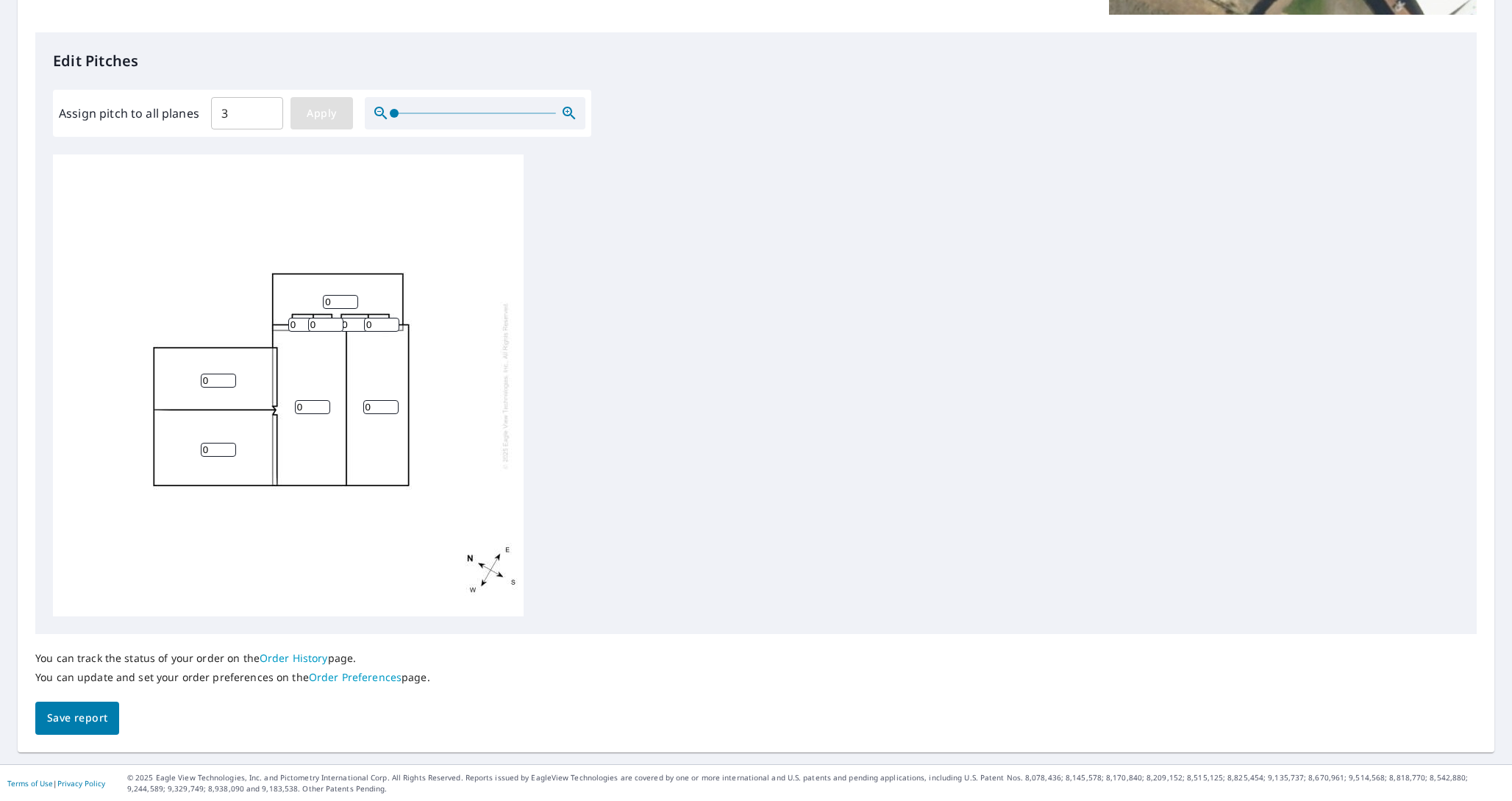
type input "3"
click at [344, 187] on div "3 3 3 3 3 3 3 3 3" at bounding box center [288, 386] width 470 height 462
click at [63, 712] on span "Save report" at bounding box center [77, 718] width 61 height 18
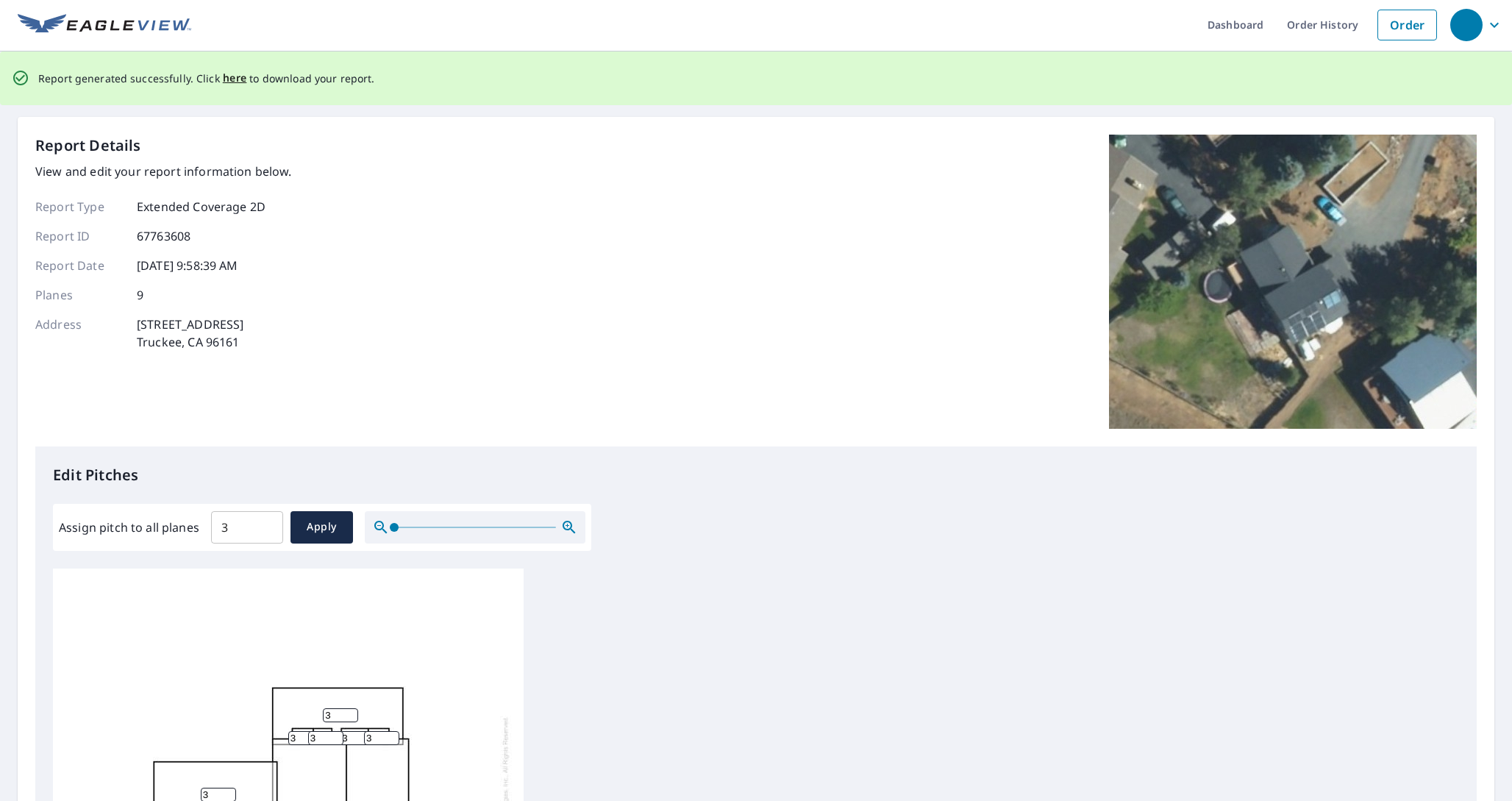
scroll to position [0, 0]
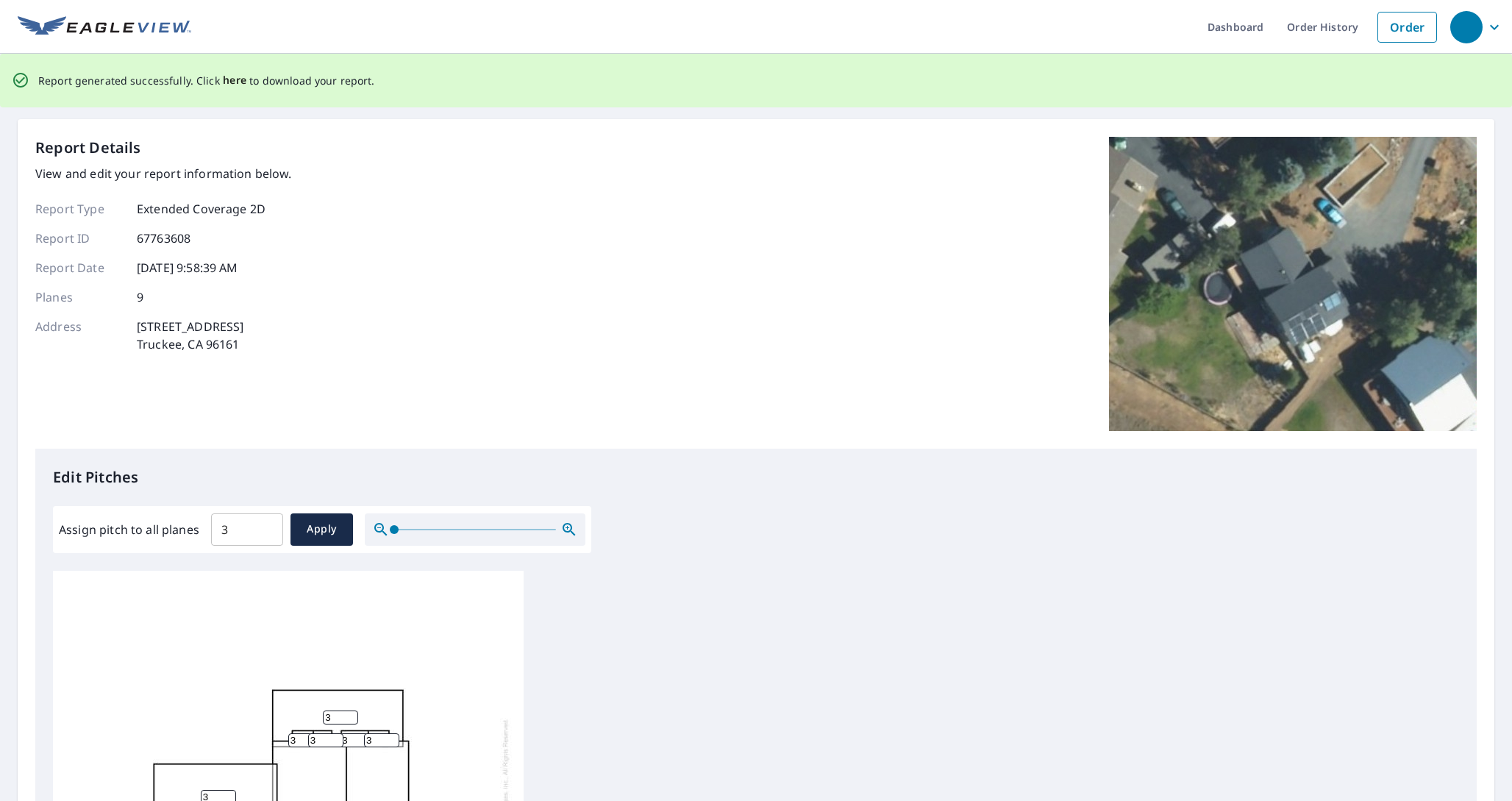
click at [230, 86] on span "here" at bounding box center [235, 80] width 24 height 18
